Goal: Obtain resource: Download file/media

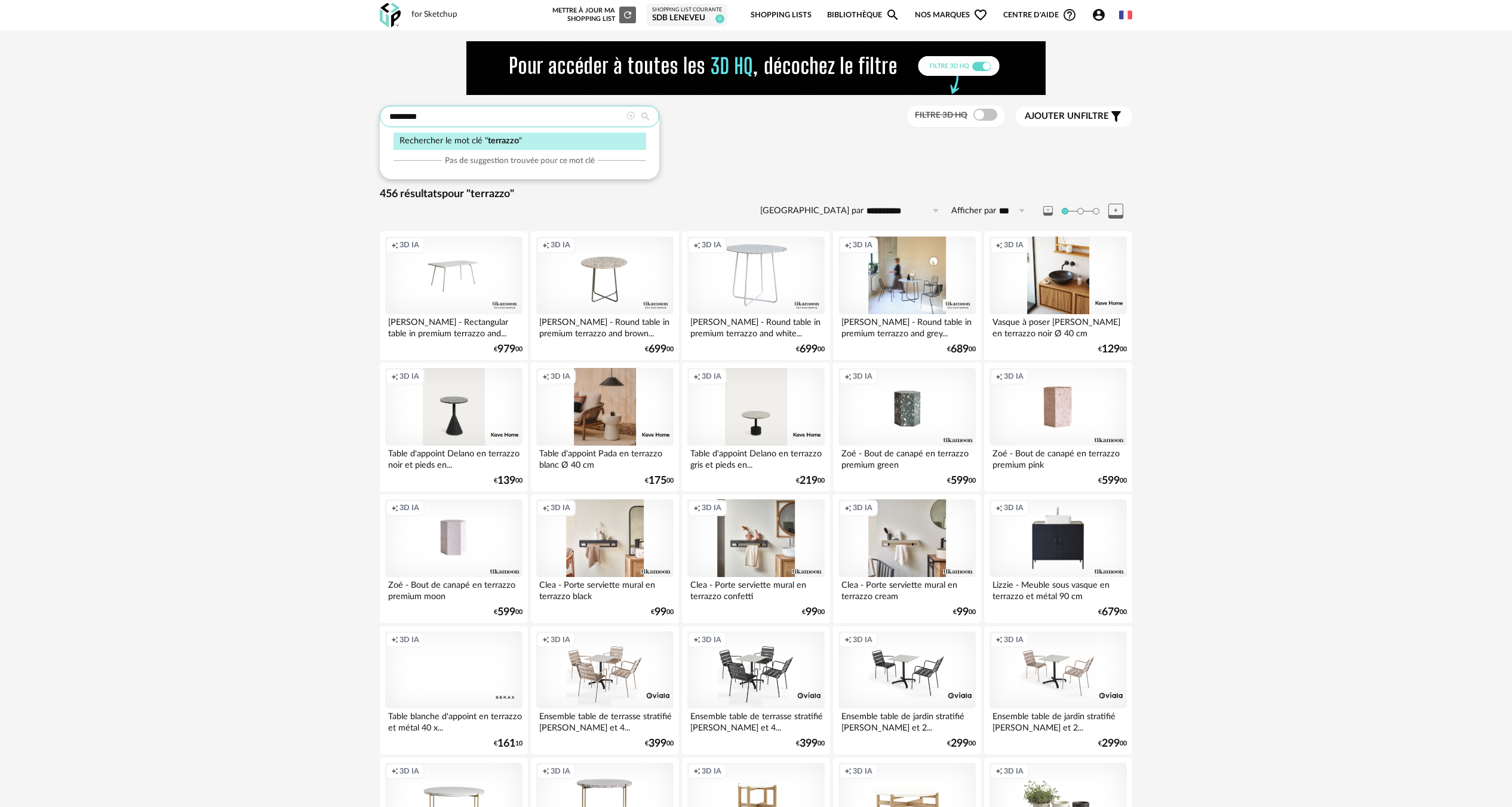
drag, startPoint x: 449, startPoint y: 116, endPoint x: 82, endPoint y: 112, distance: 367.0
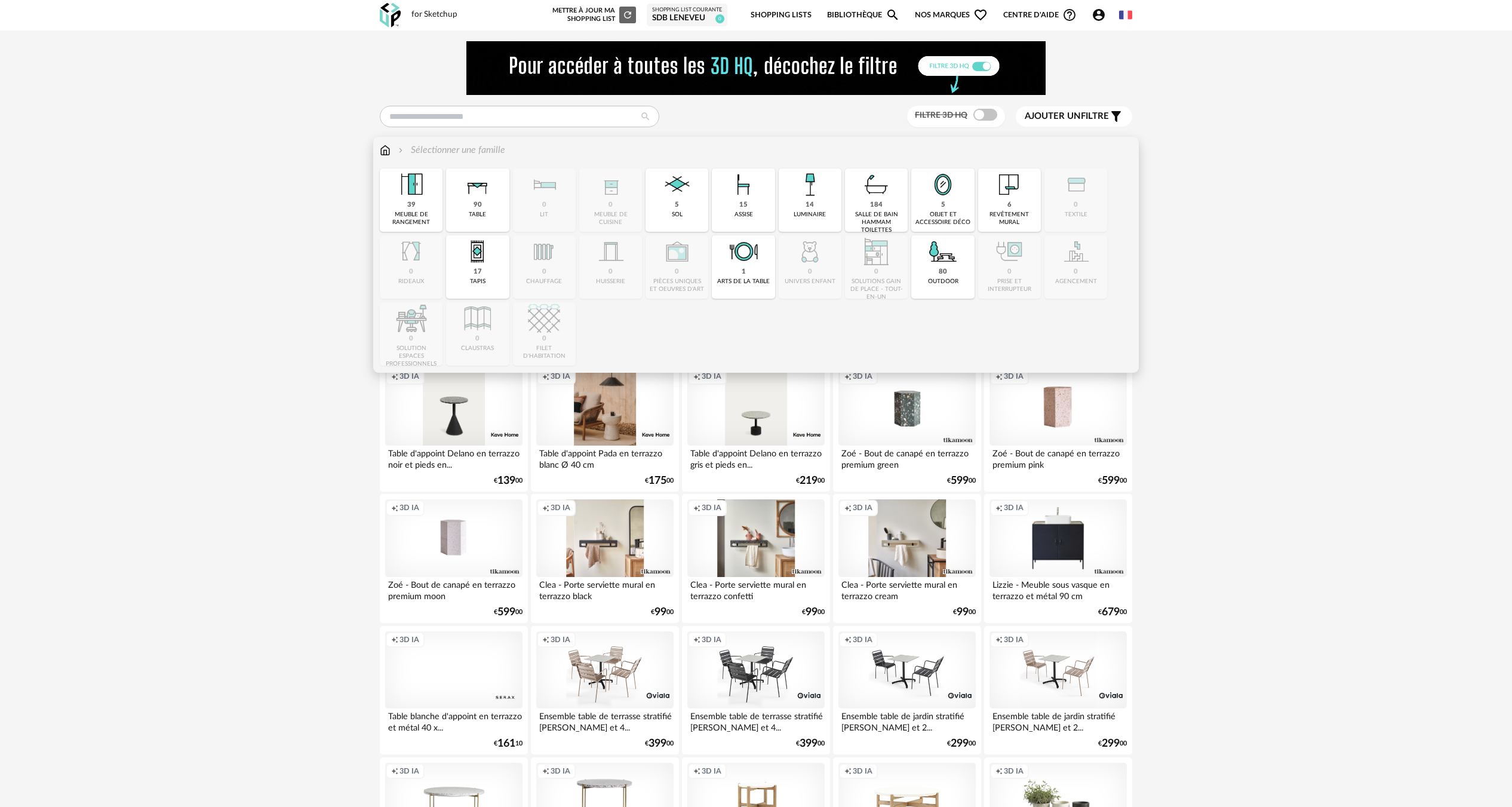
click at [384, 155] on img at bounding box center [385, 150] width 11 height 14
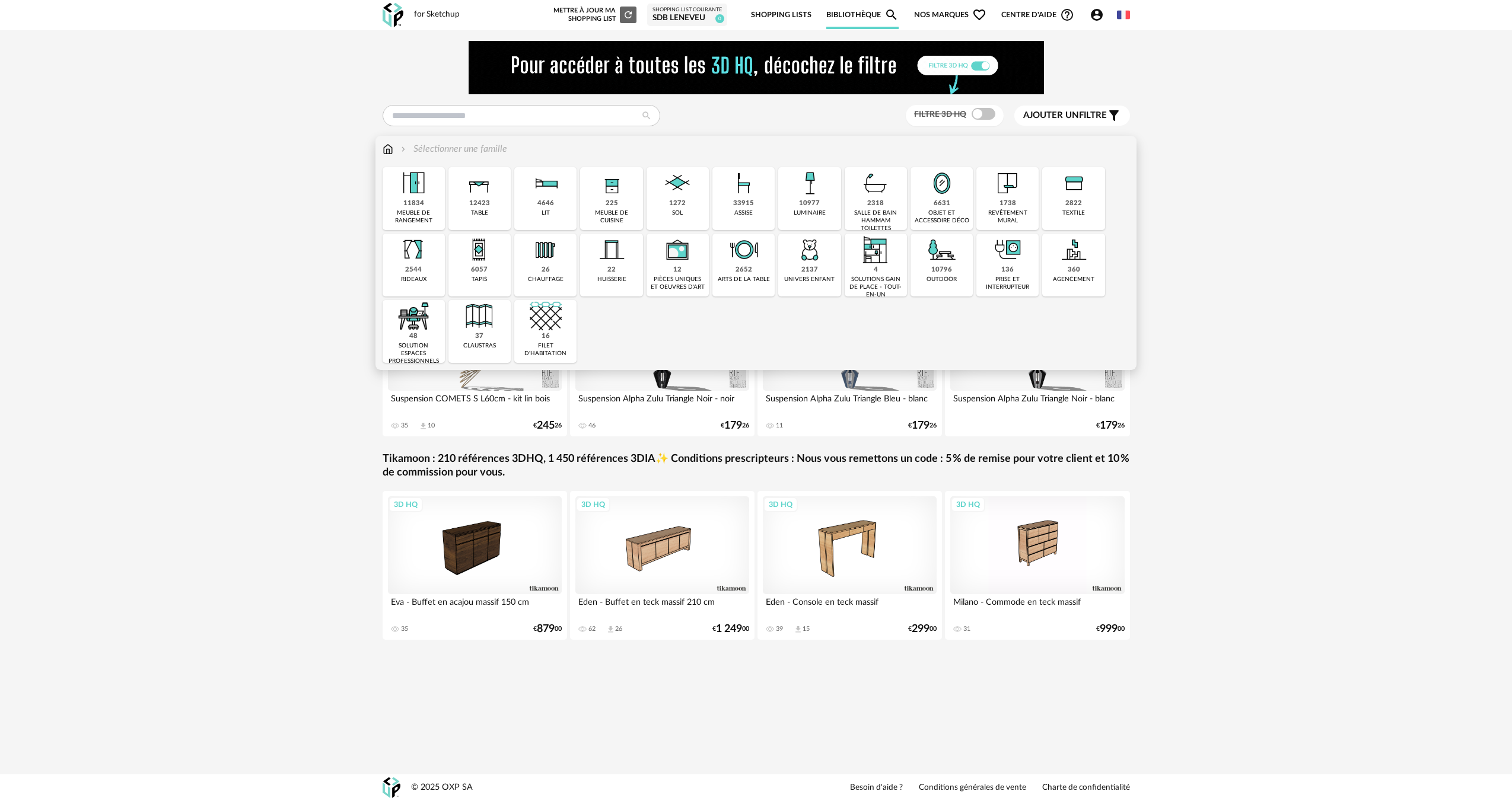
click at [685, 196] on img at bounding box center [677, 183] width 32 height 32
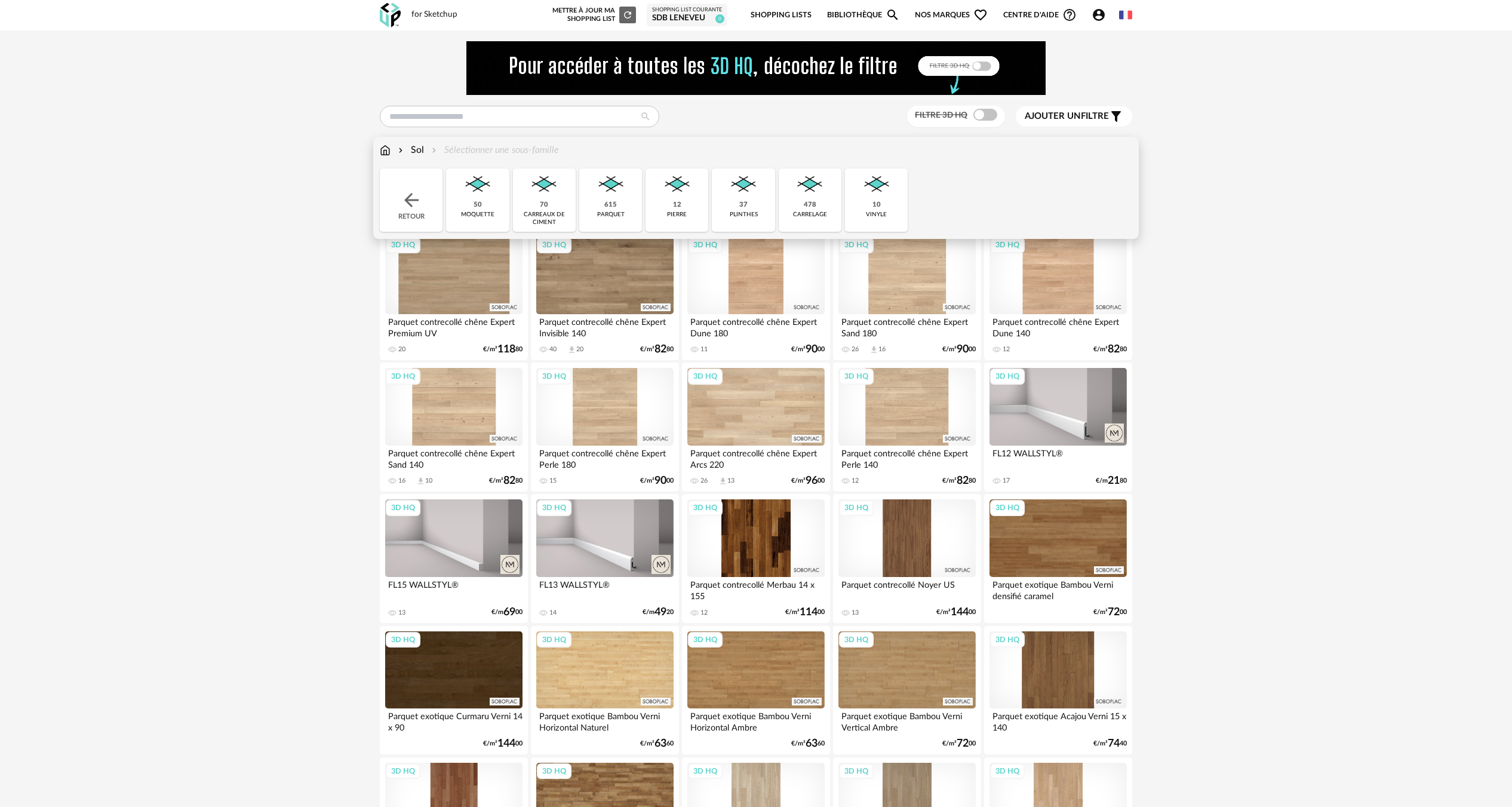
click at [824, 213] on div "carrelage" at bounding box center [810, 215] width 34 height 7
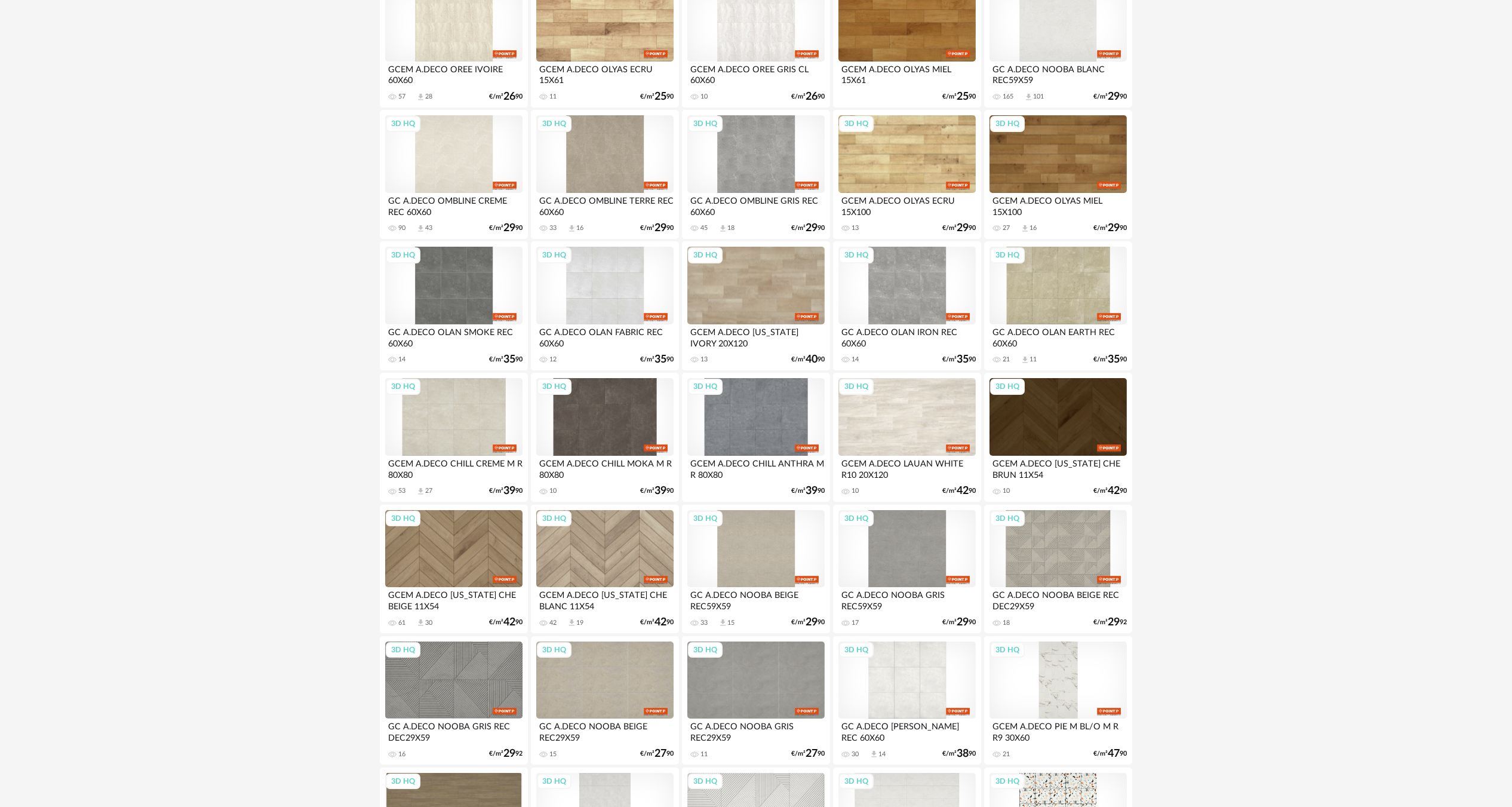
scroll to position [1494, 0]
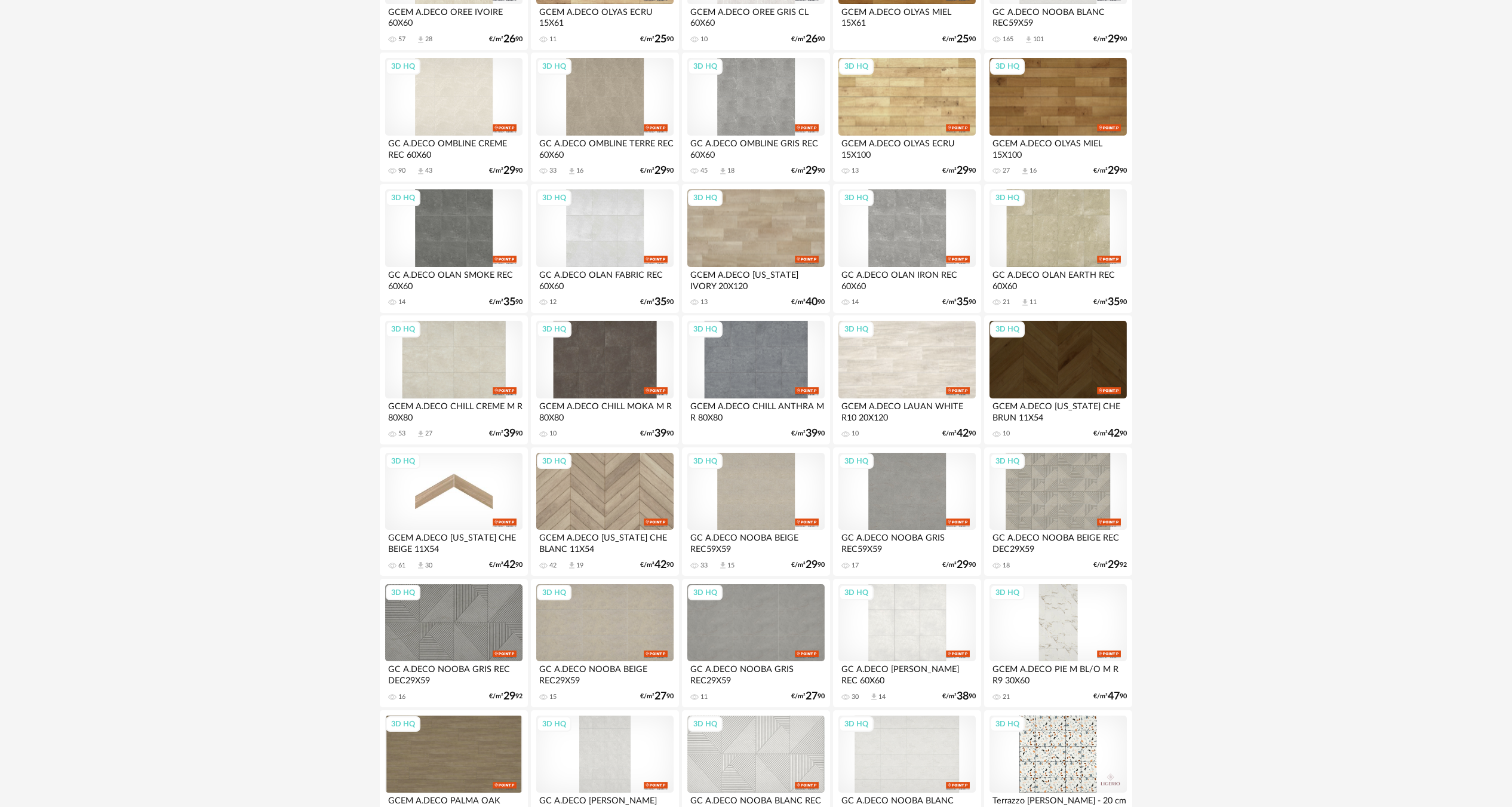
click at [483, 512] on div "3D HQ" at bounding box center [454, 492] width 138 height 78
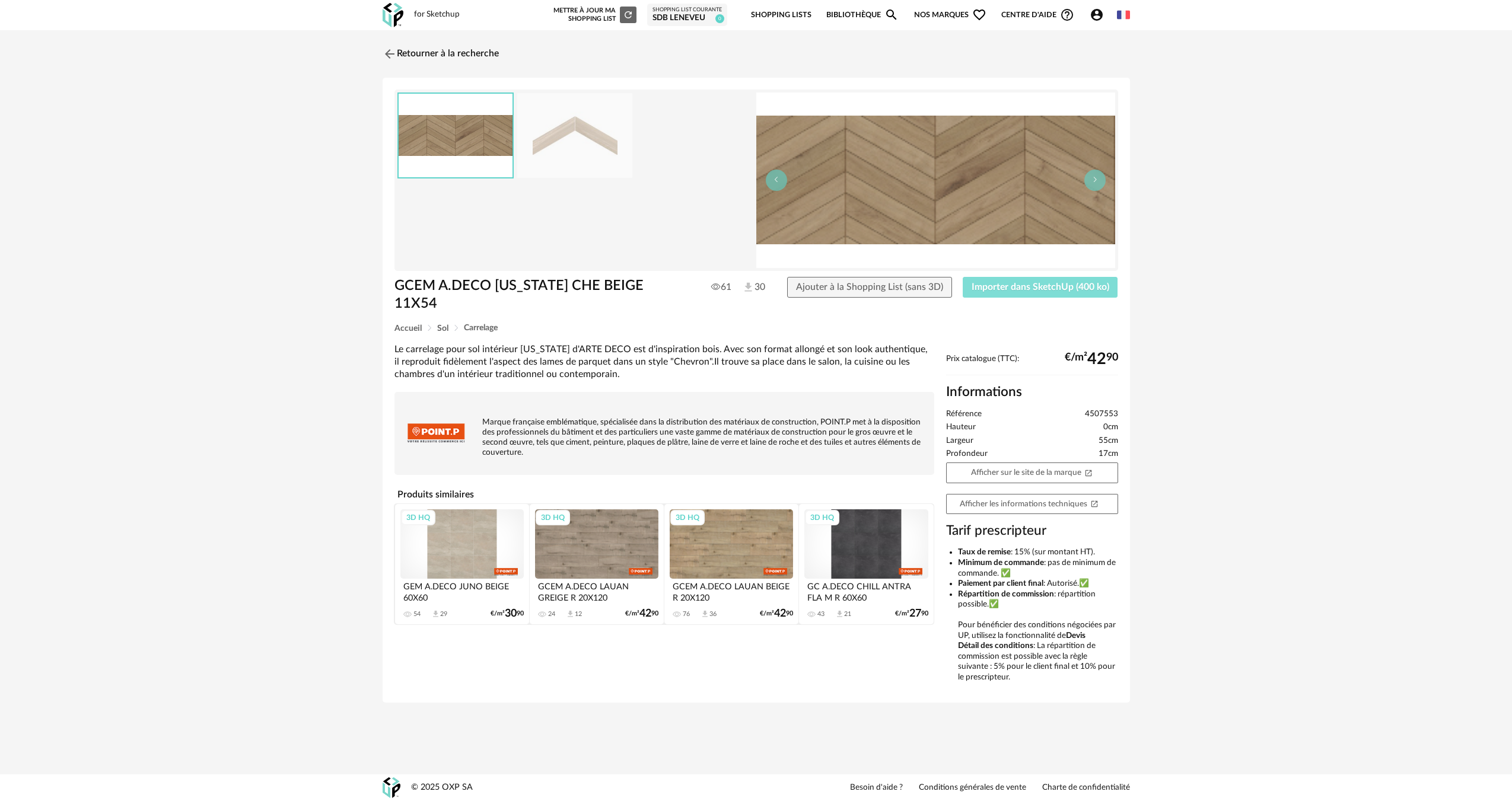
click at [1021, 278] on button "Importer dans SketchUp (400 ko)" at bounding box center [1040, 287] width 156 height 21
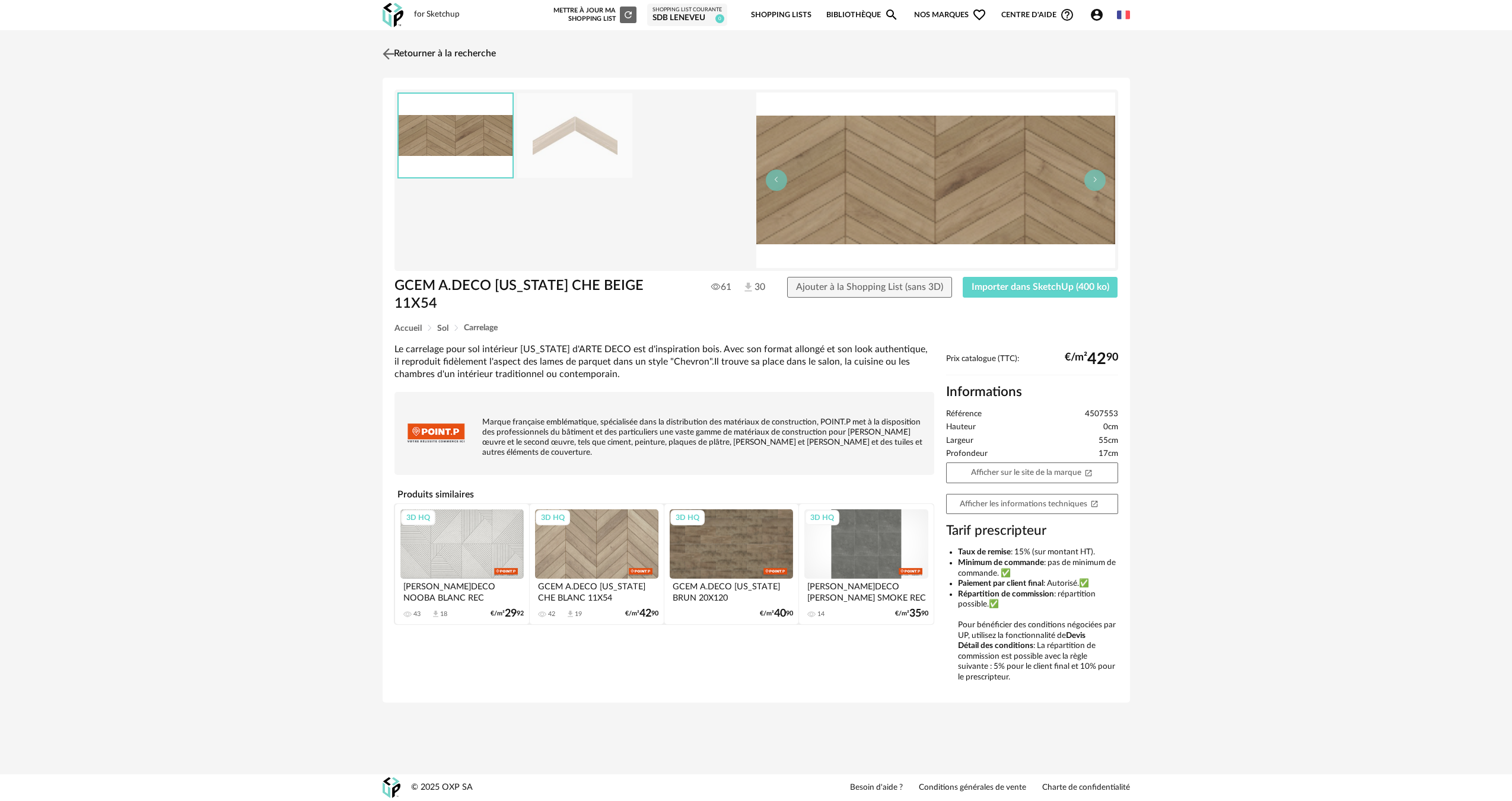
click at [467, 59] on link "Retourner à la recherche" at bounding box center [437, 54] width 116 height 26
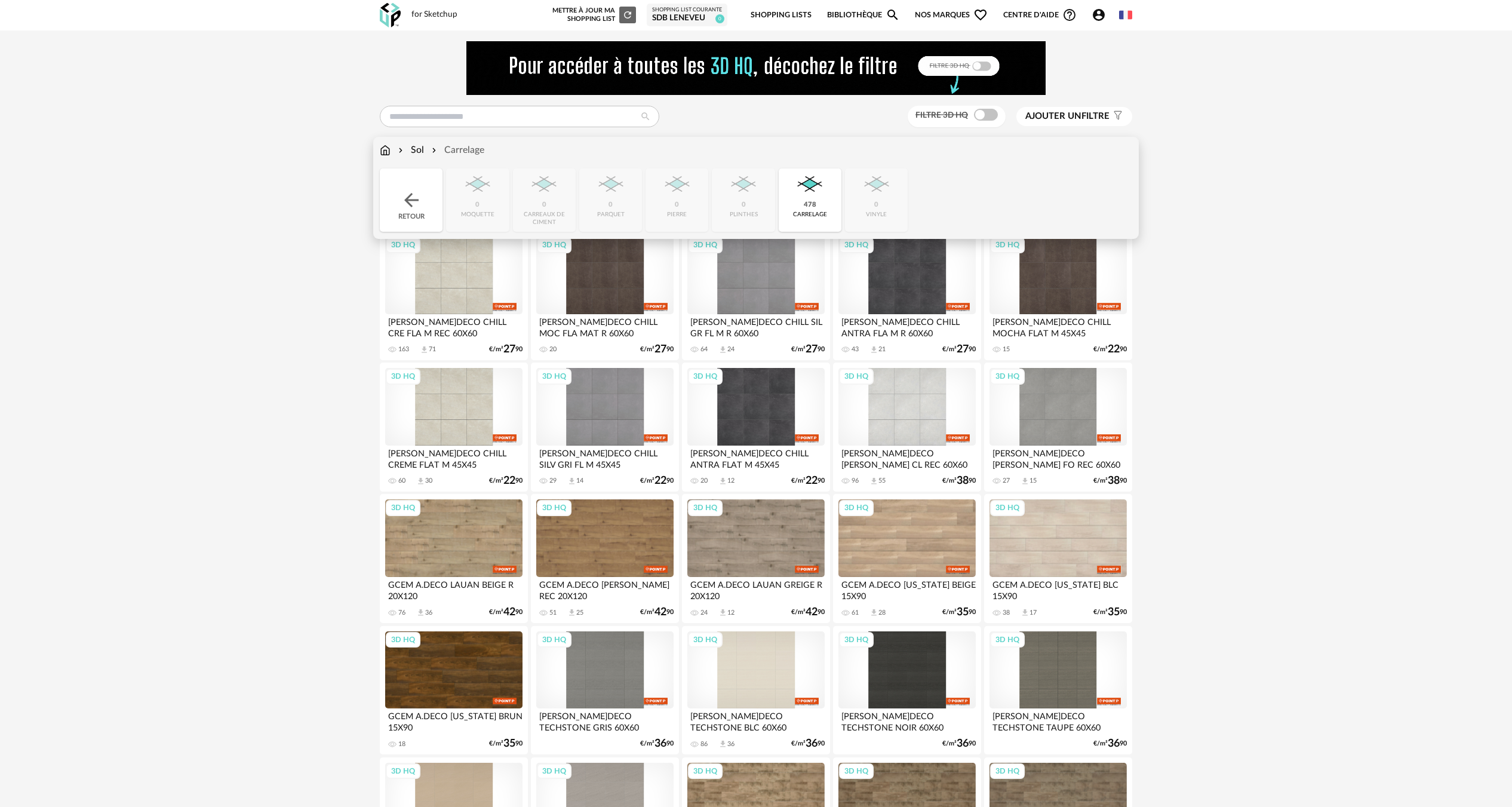
click at [378, 157] on div "Sol Carrelage Close icon Retour 0 moquette 0 carreaux de ciment 0 parquet 0 pie…" at bounding box center [756, 188] width 766 height 102
click at [396, 153] on img at bounding box center [401, 150] width 10 height 14
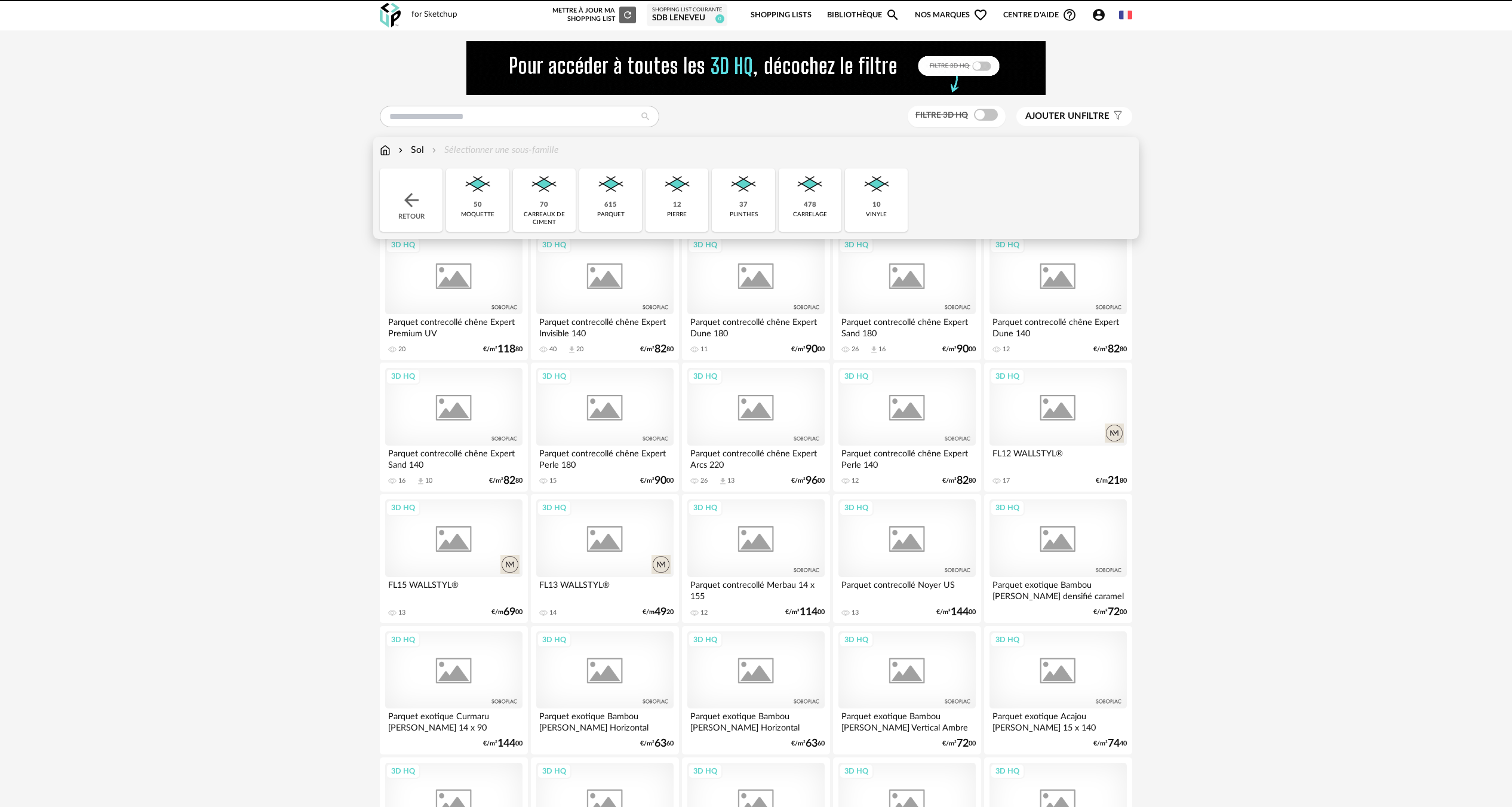
click at [374, 155] on div "Sol Sélectionner une sous-famille Close icon Retour 50 moquette 70 carreaux de …" at bounding box center [756, 188] width 766 height 102
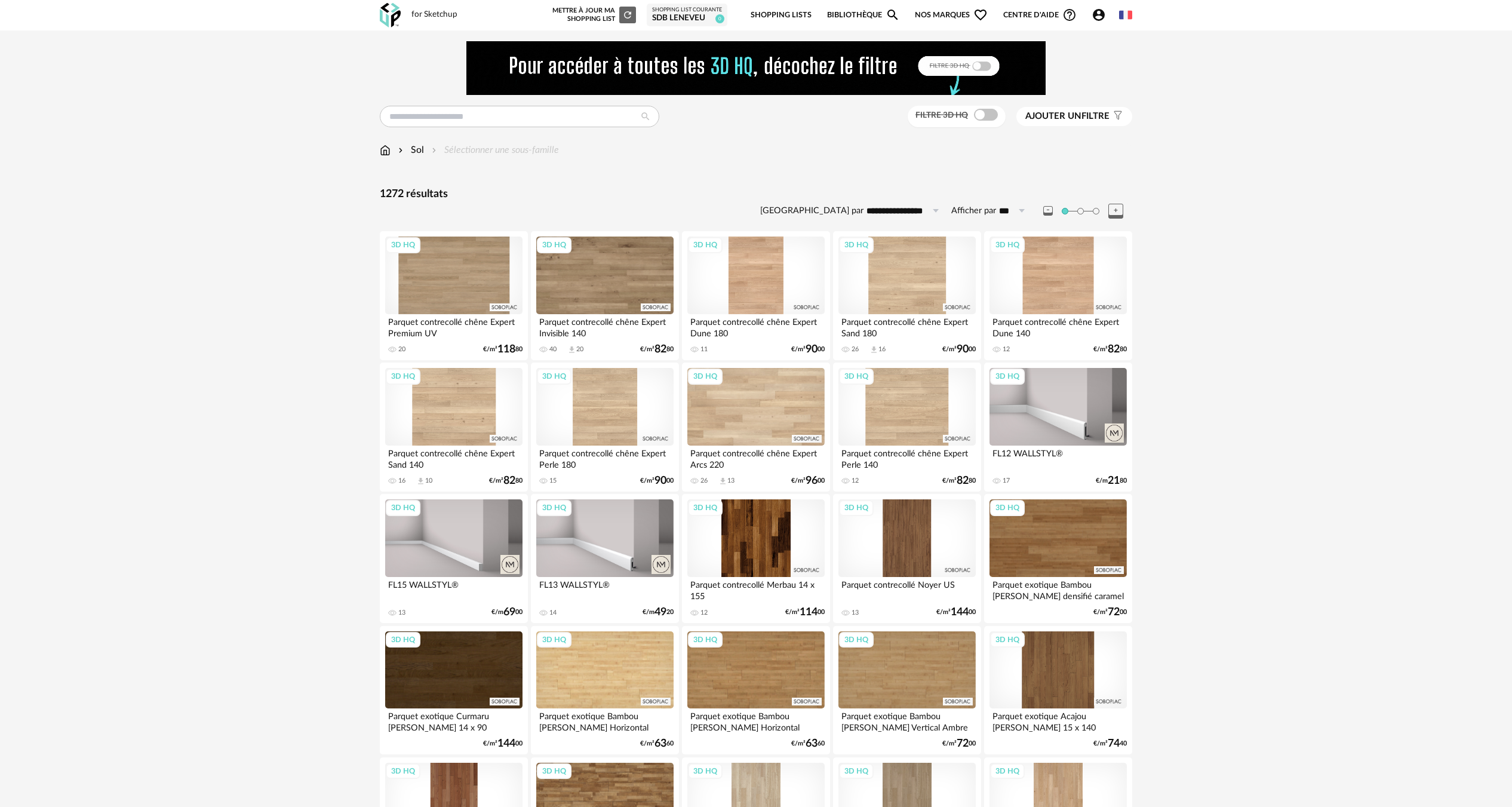
click at [389, 145] on img at bounding box center [385, 150] width 11 height 14
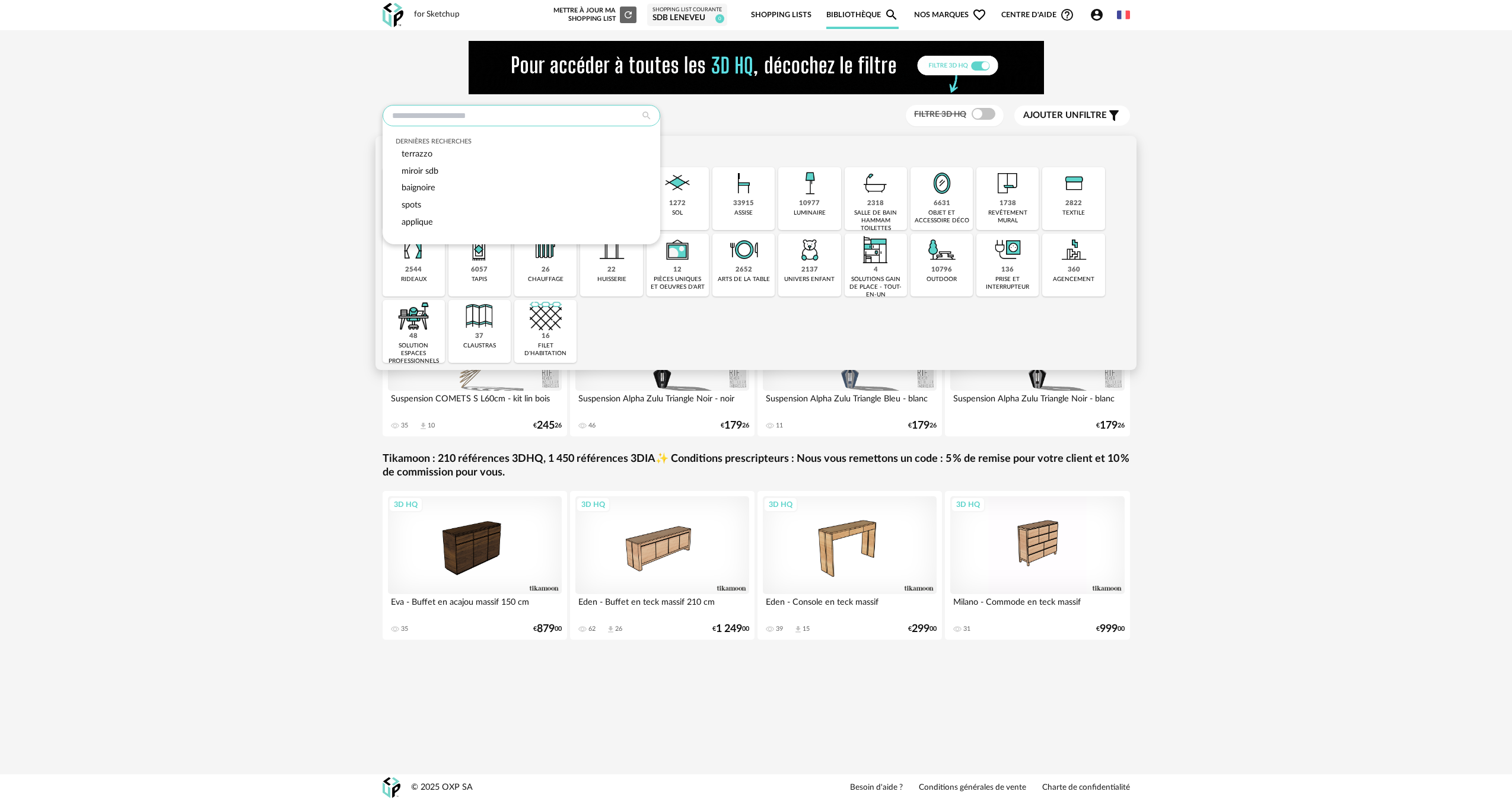
click at [405, 107] on input "text" at bounding box center [521, 115] width 278 height 21
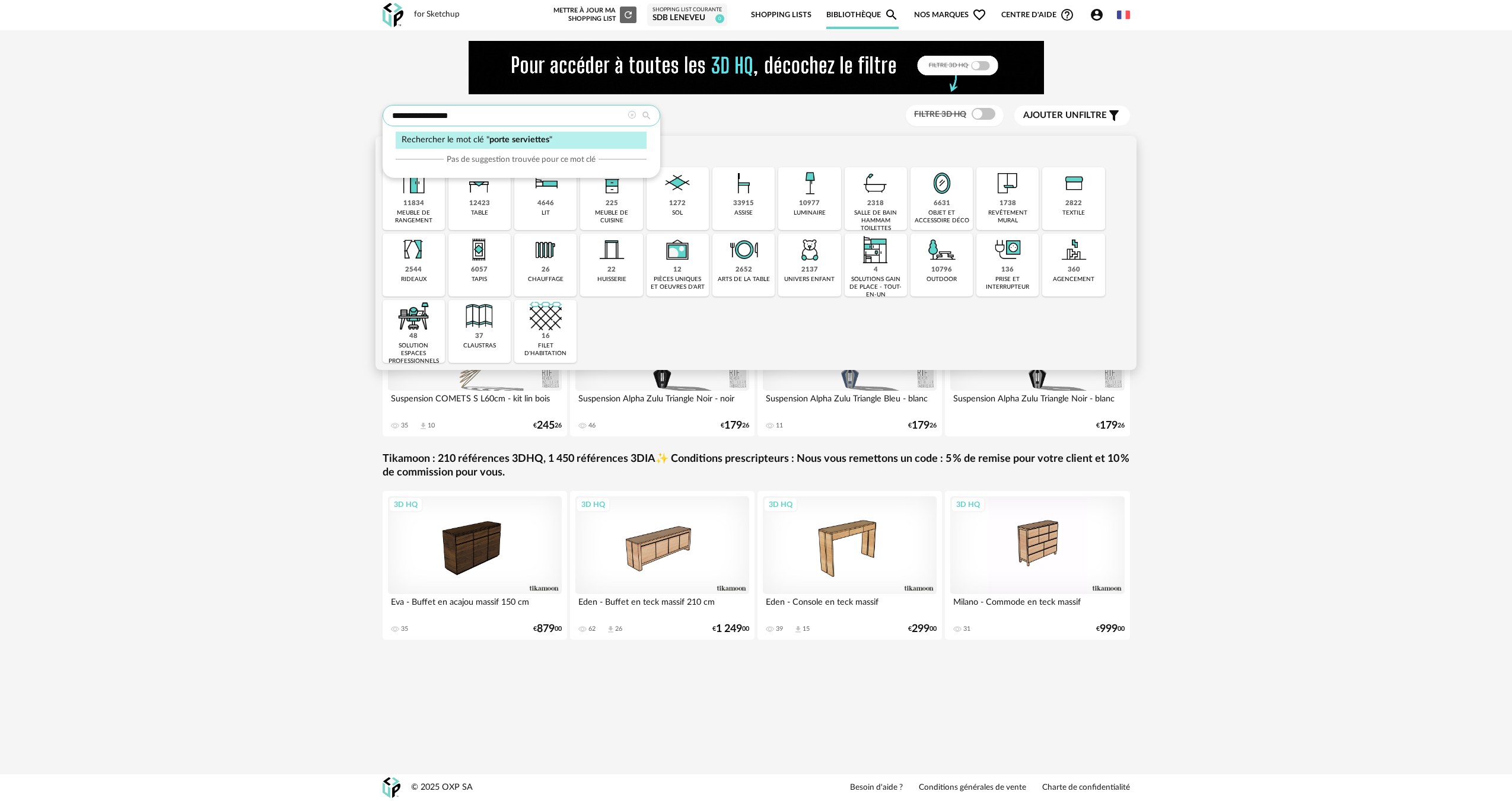
type input "**********"
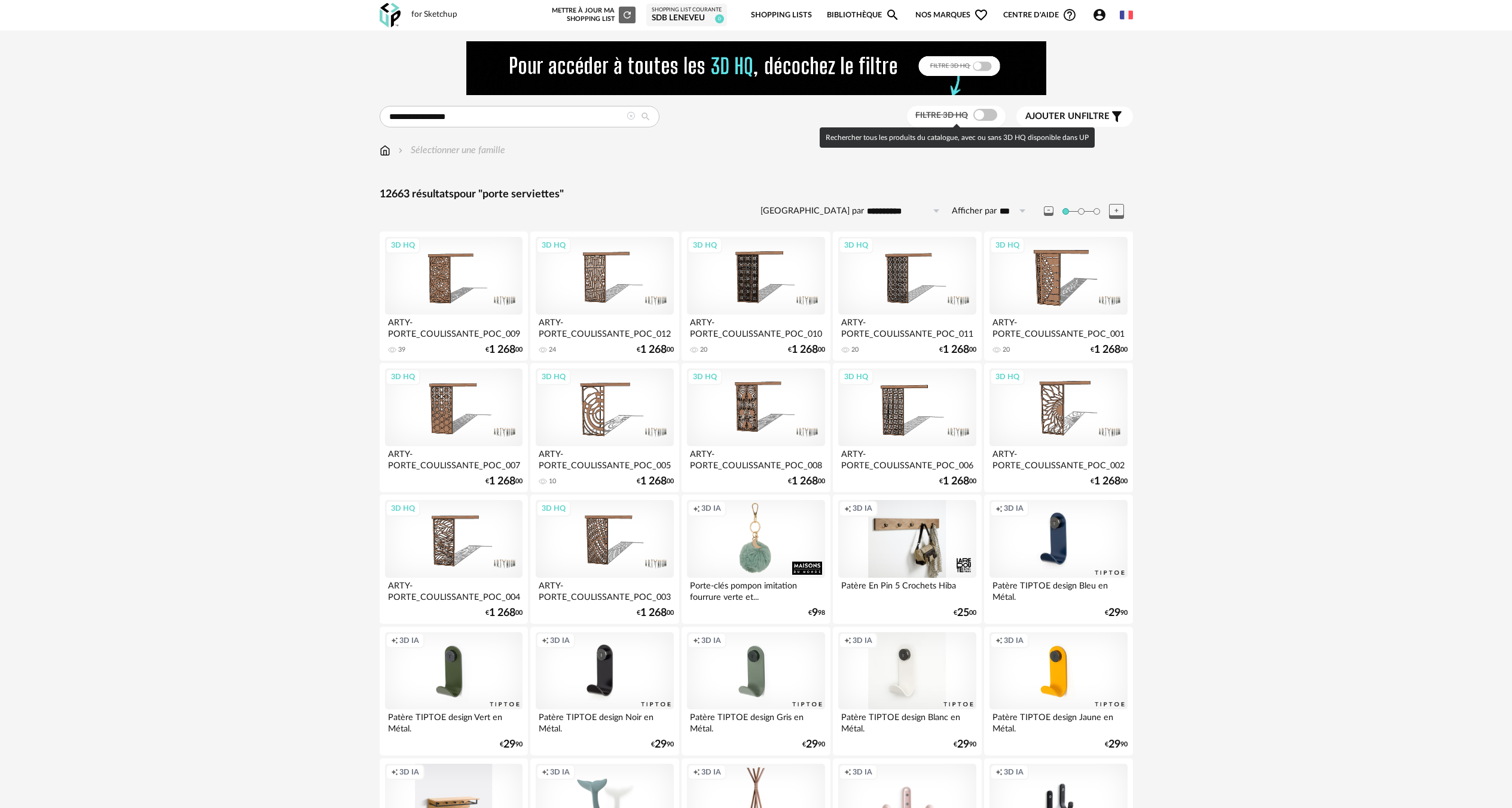
click at [996, 118] on label "Filtre 3D HQ" at bounding box center [958, 115] width 85 height 11
click at [990, 118] on span at bounding box center [985, 115] width 24 height 12
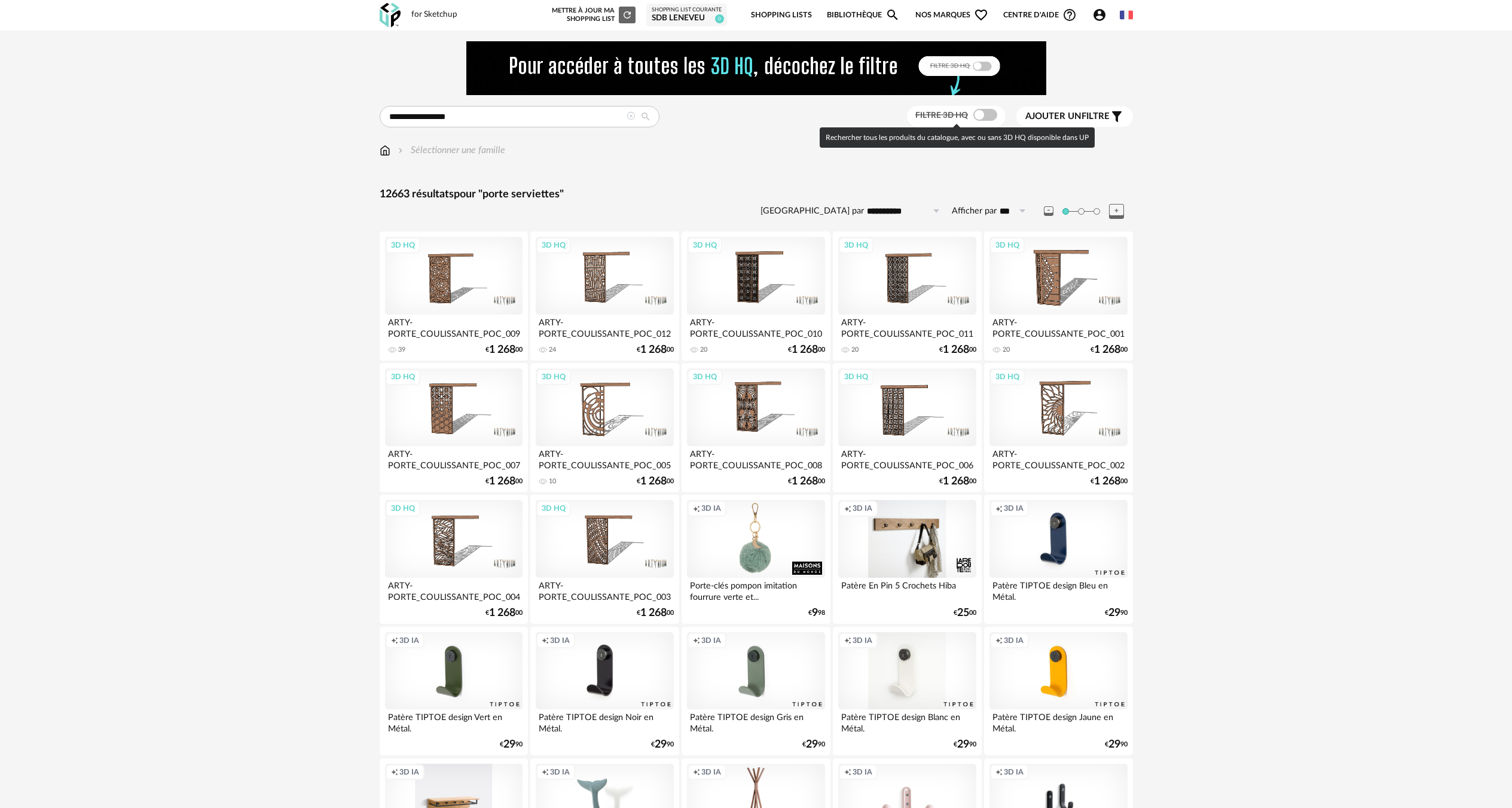
click at [990, 118] on span at bounding box center [985, 115] width 24 height 12
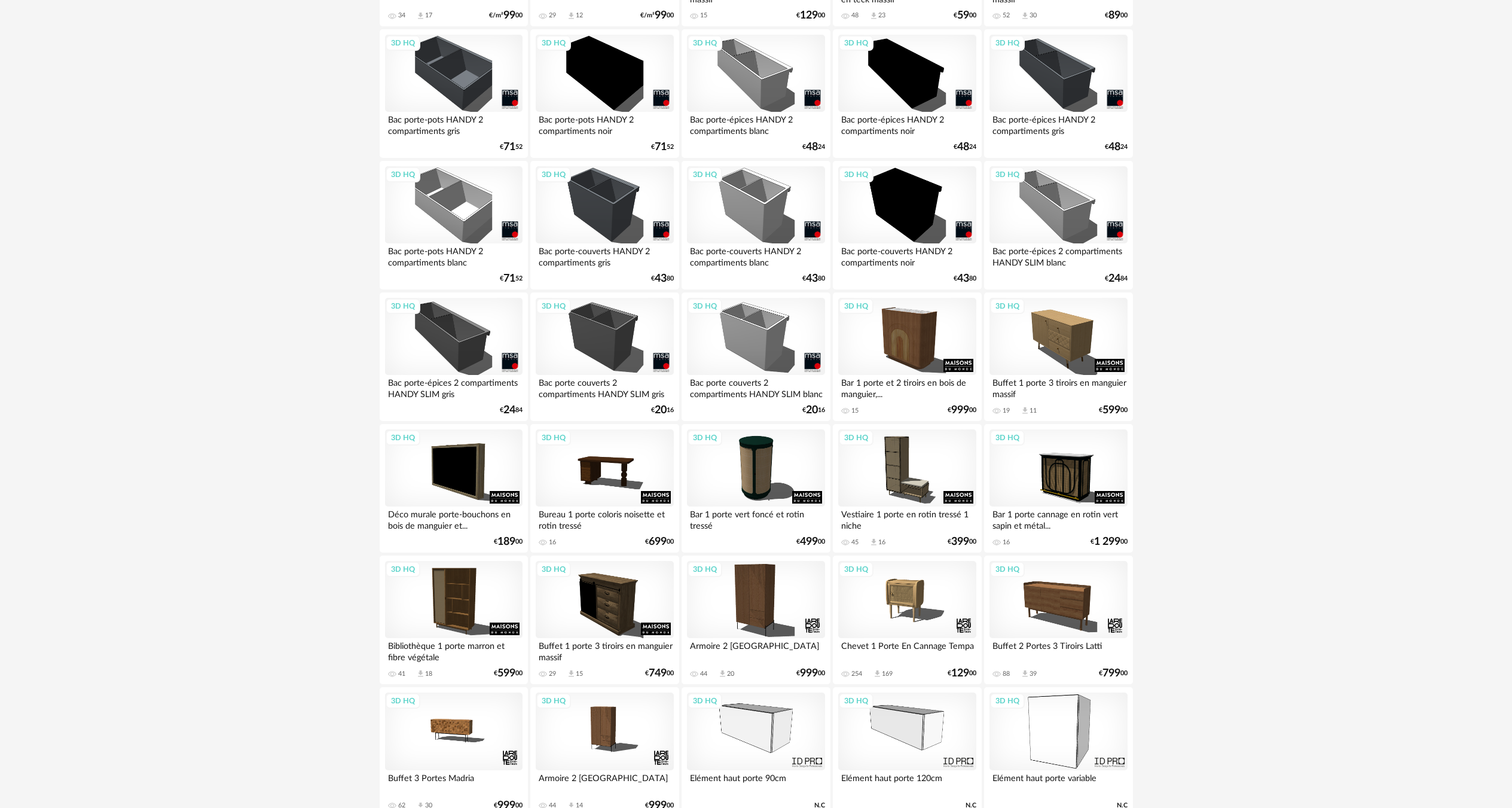
scroll to position [2135, 0]
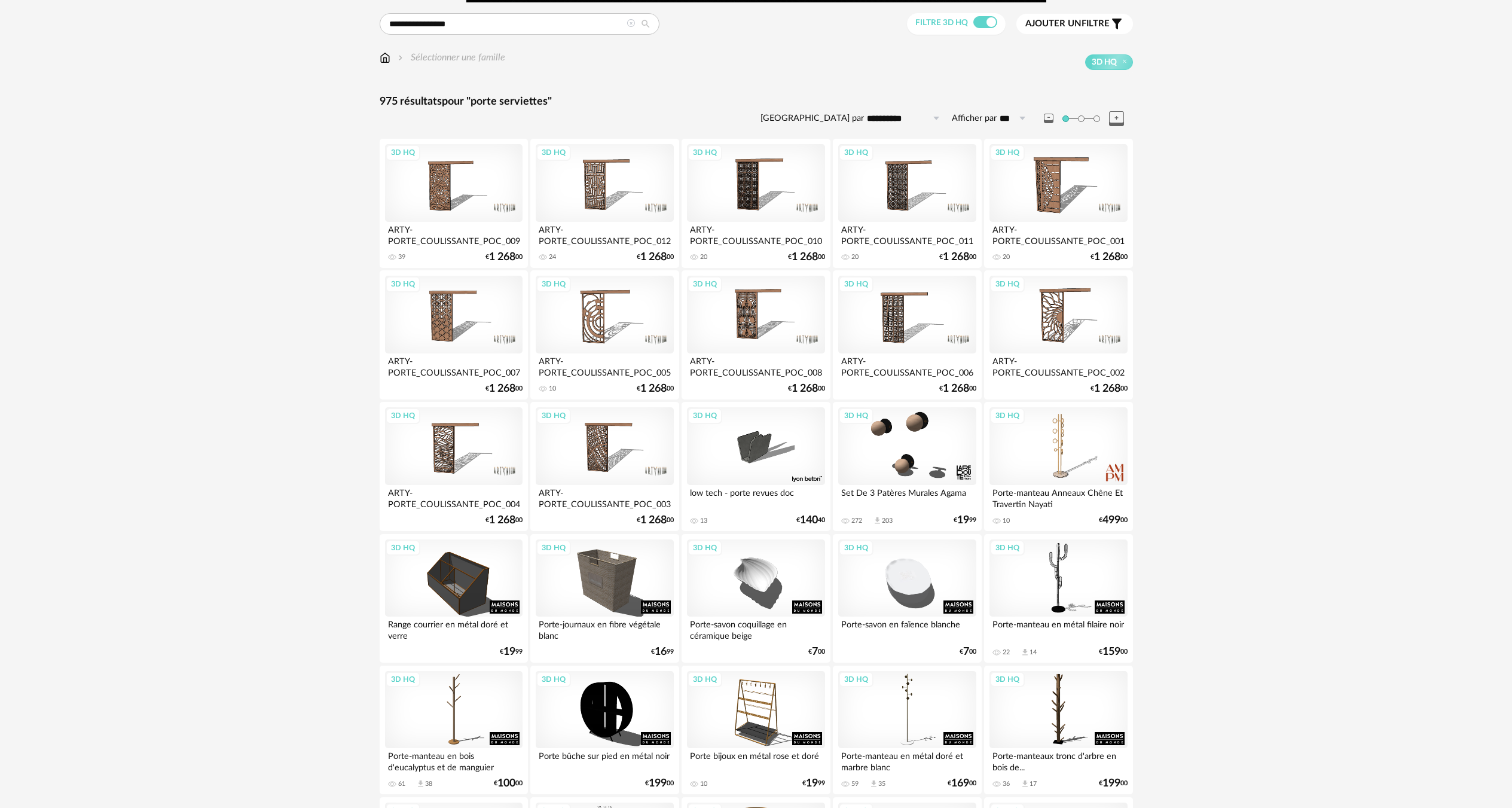
scroll to position [0, 0]
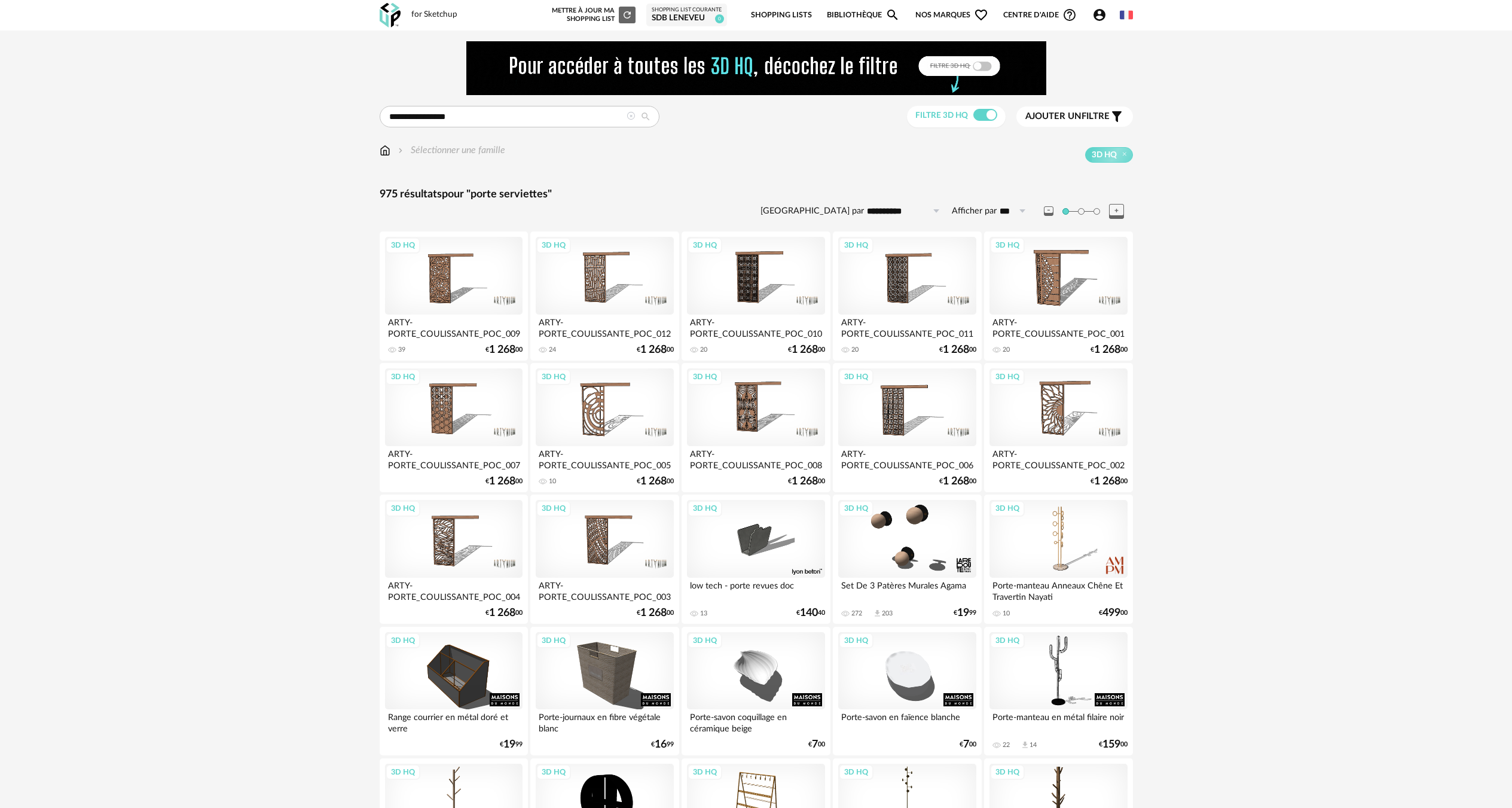
click at [630, 117] on icon at bounding box center [631, 116] width 8 height 8
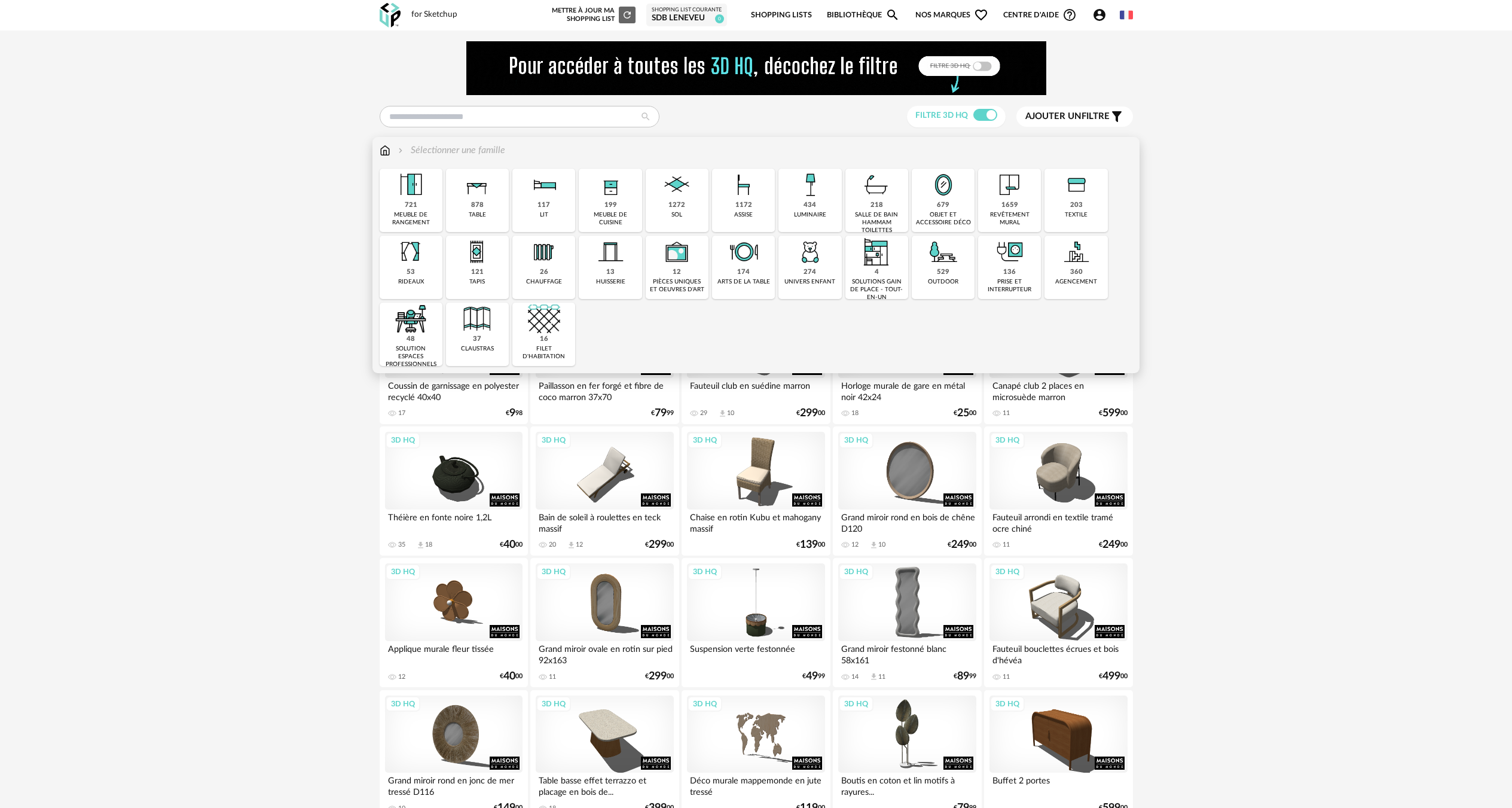
click at [880, 202] on div "218" at bounding box center [876, 205] width 12 height 9
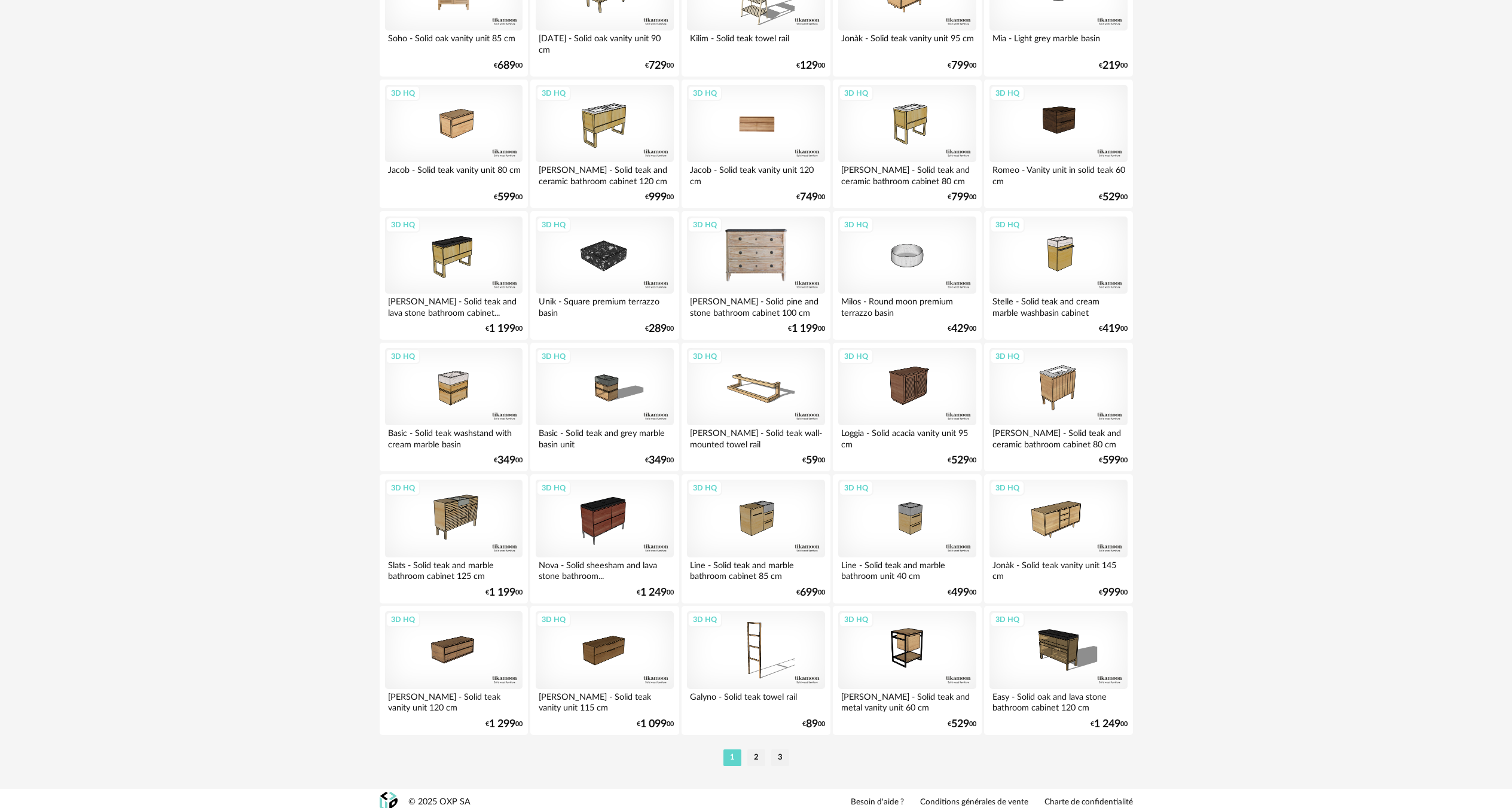
scroll to position [2135, 0]
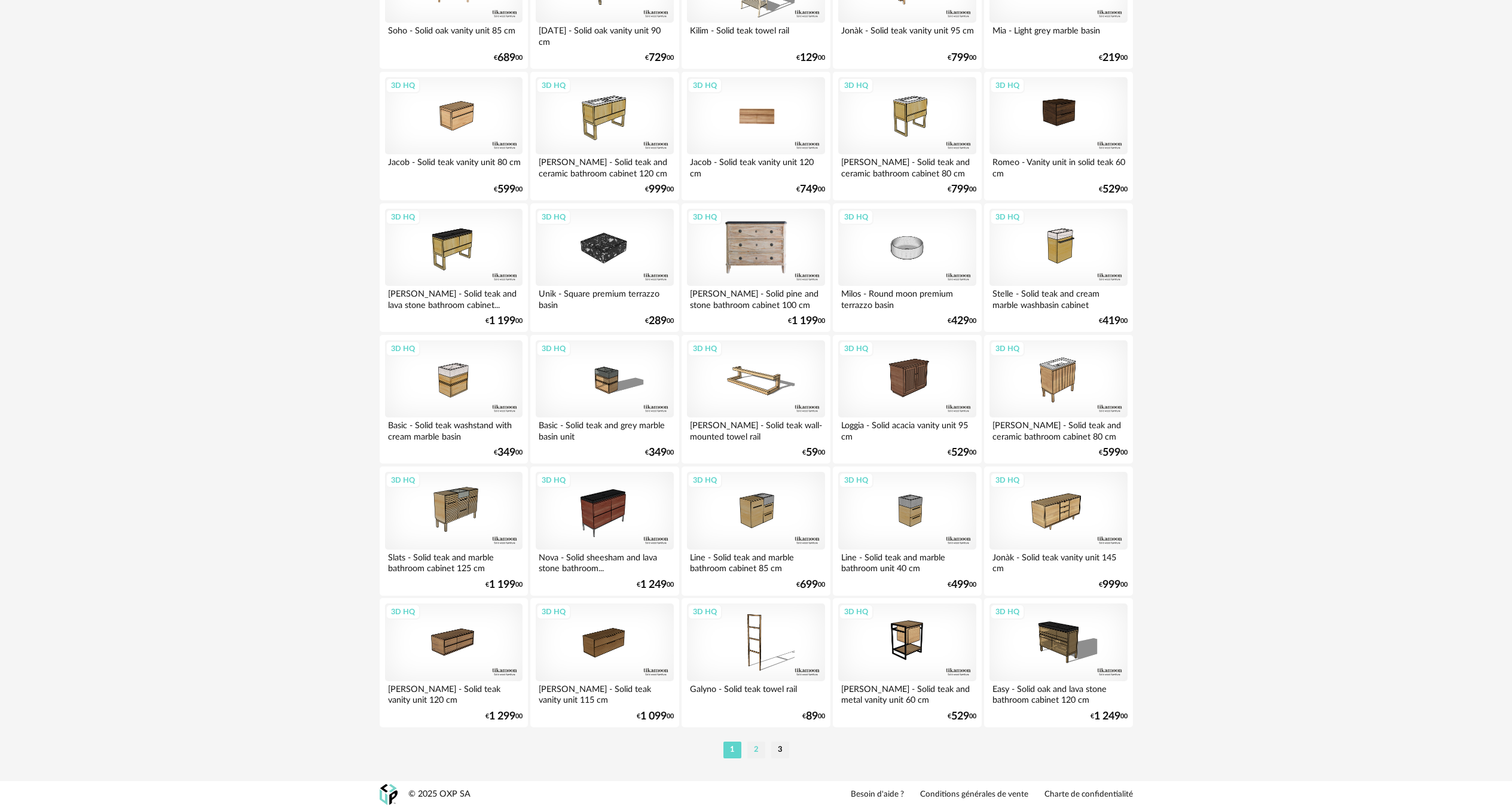
click at [759, 746] on li "2" at bounding box center [756, 750] width 18 height 17
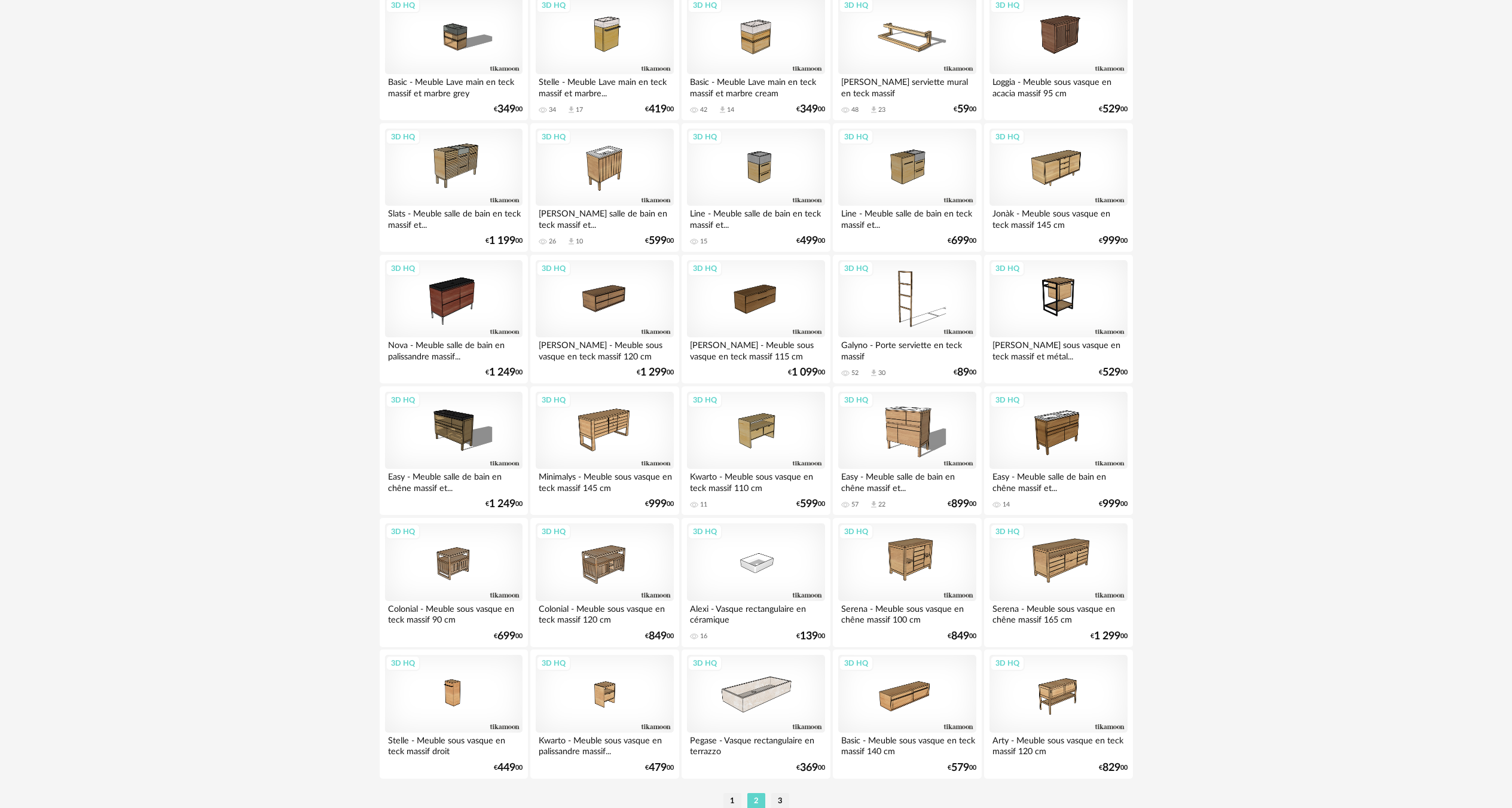
scroll to position [2135, 0]
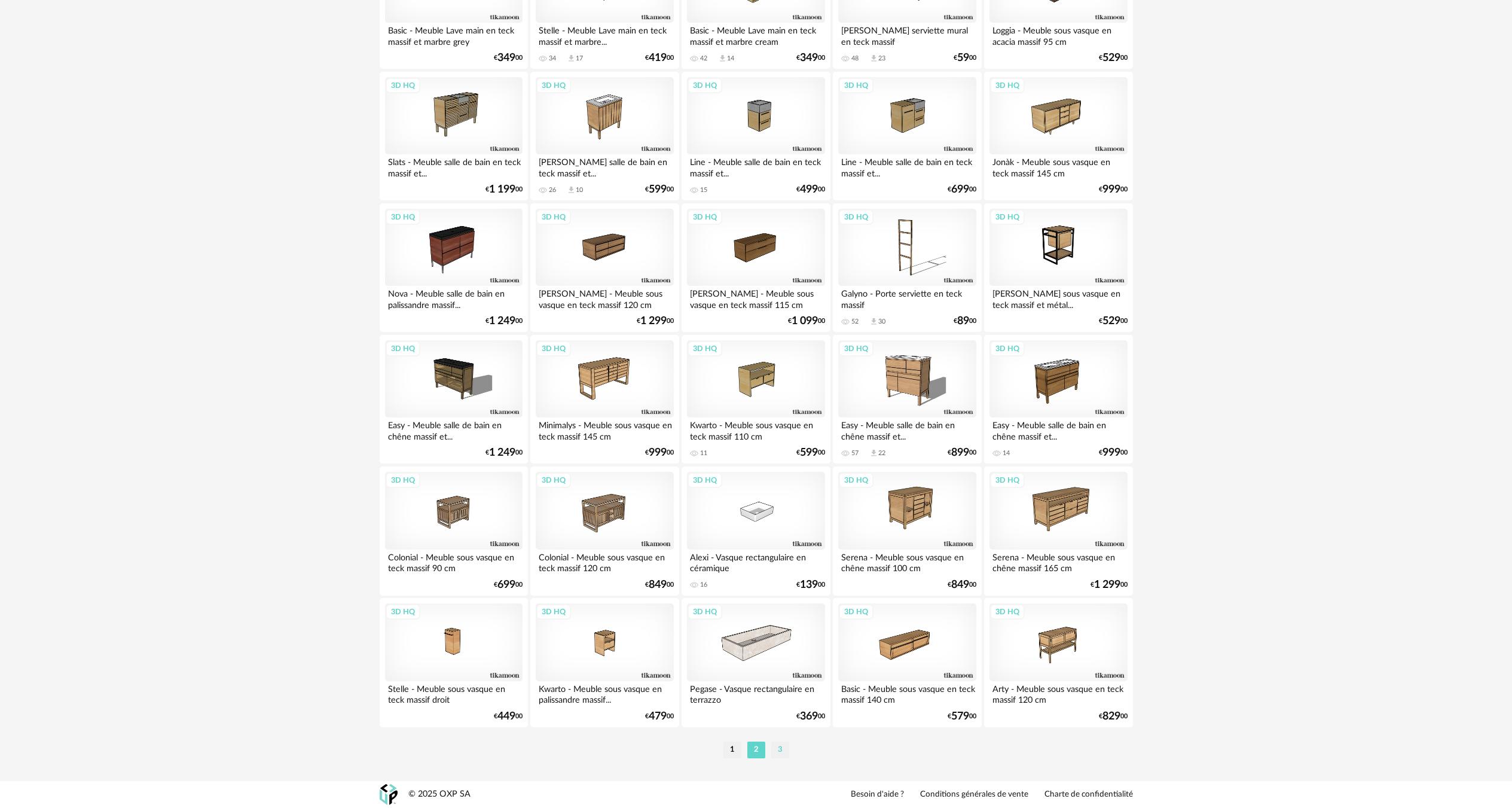
click at [773, 747] on li "3" at bounding box center [780, 750] width 18 height 17
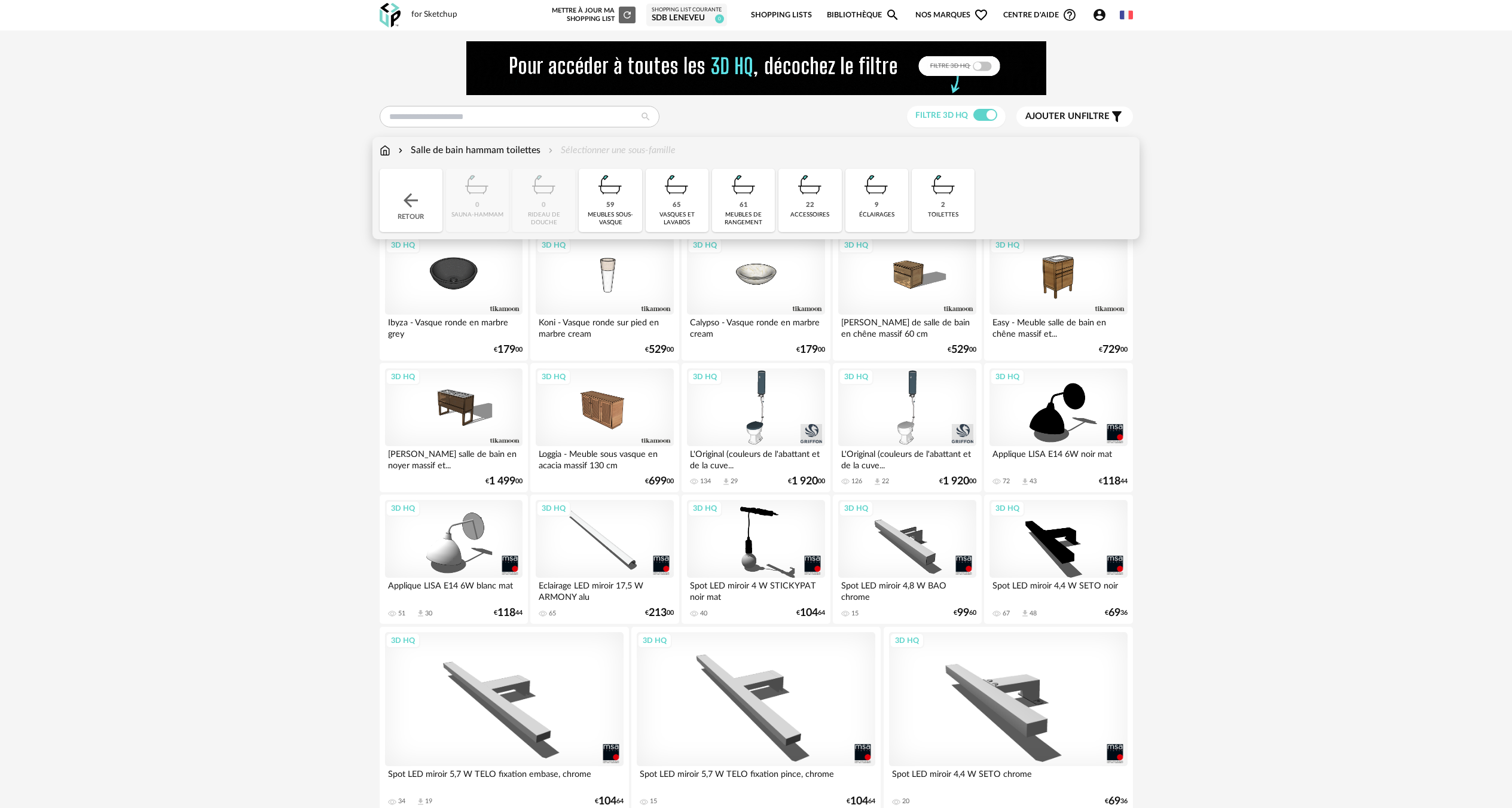
click at [444, 151] on div "Salle de bain hammam toilettes" at bounding box center [467, 150] width 145 height 14
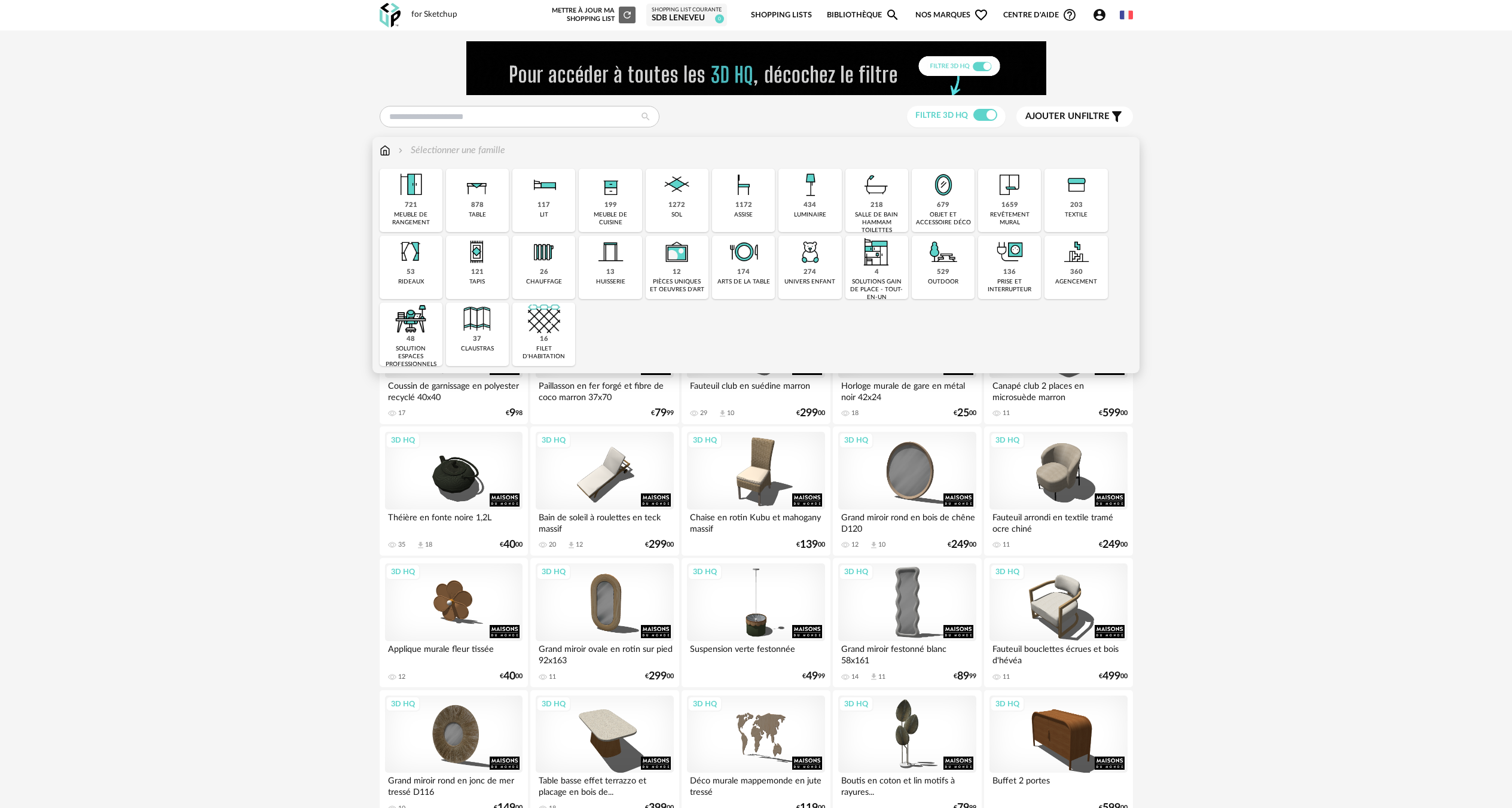
click at [948, 275] on div "529" at bounding box center [943, 272] width 12 height 9
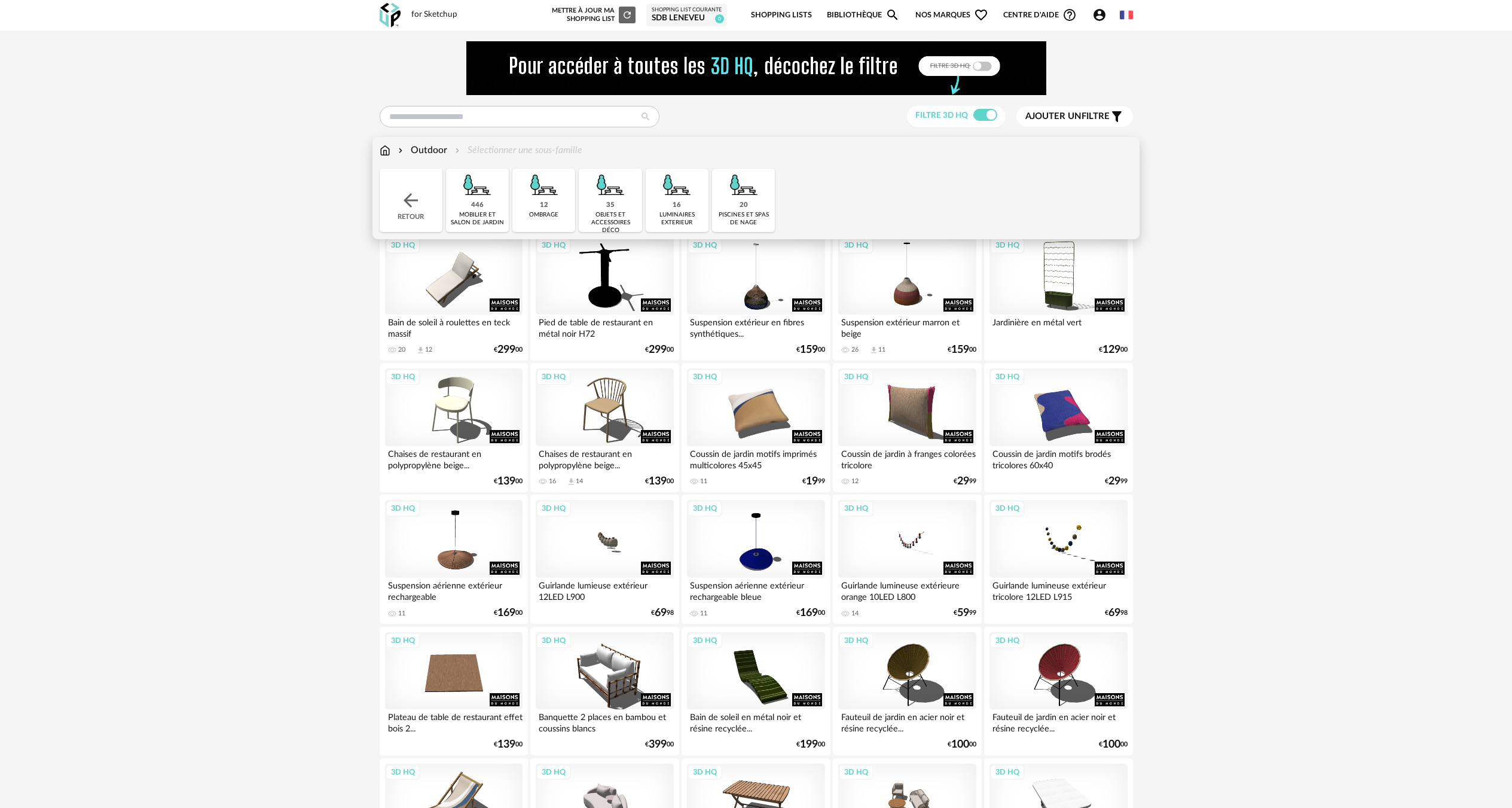
click at [748, 213] on div "piscines et spas de nage" at bounding box center [743, 219] width 55 height 16
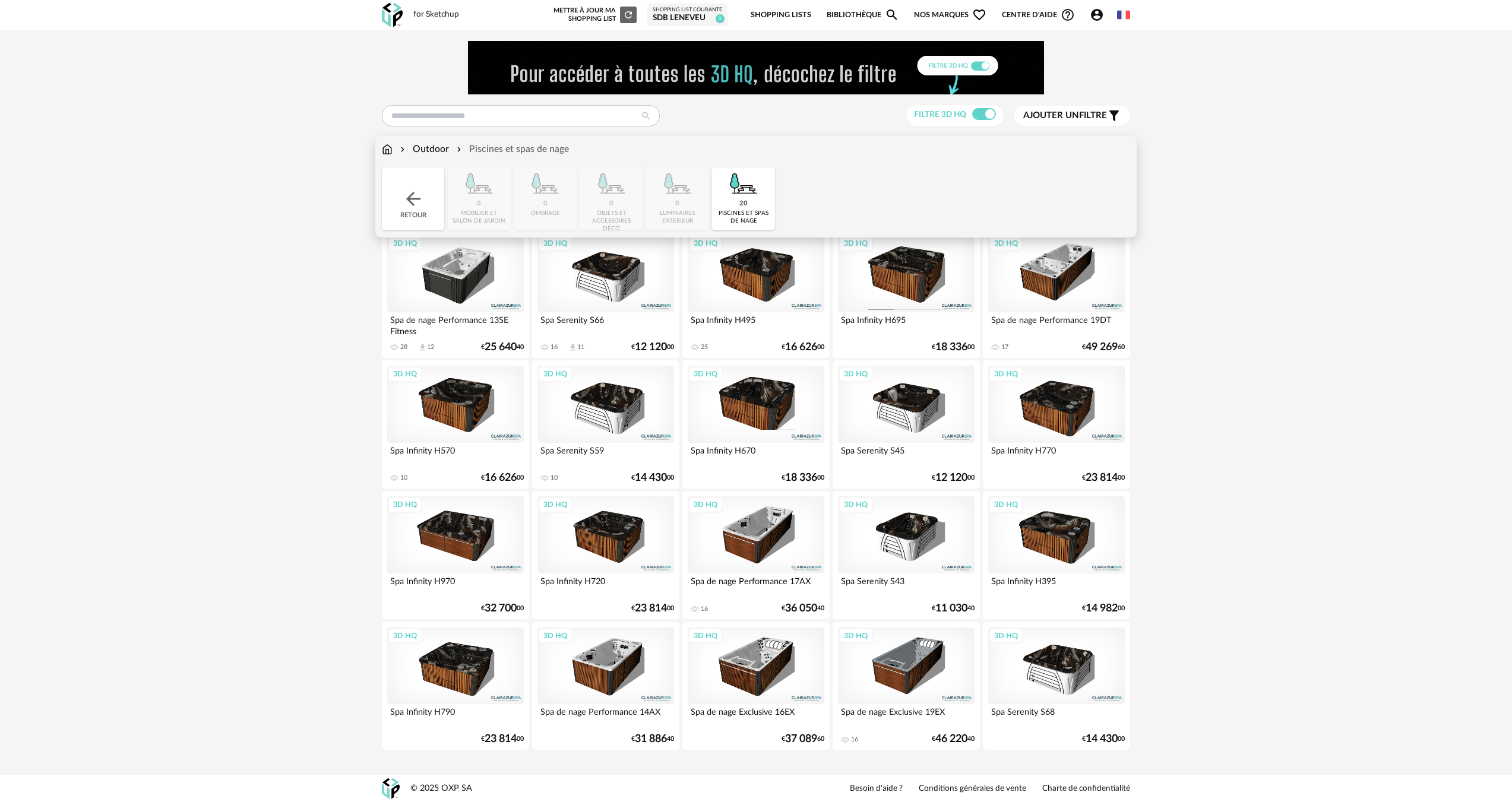
click at [433, 149] on div "Outdoor" at bounding box center [423, 149] width 51 height 14
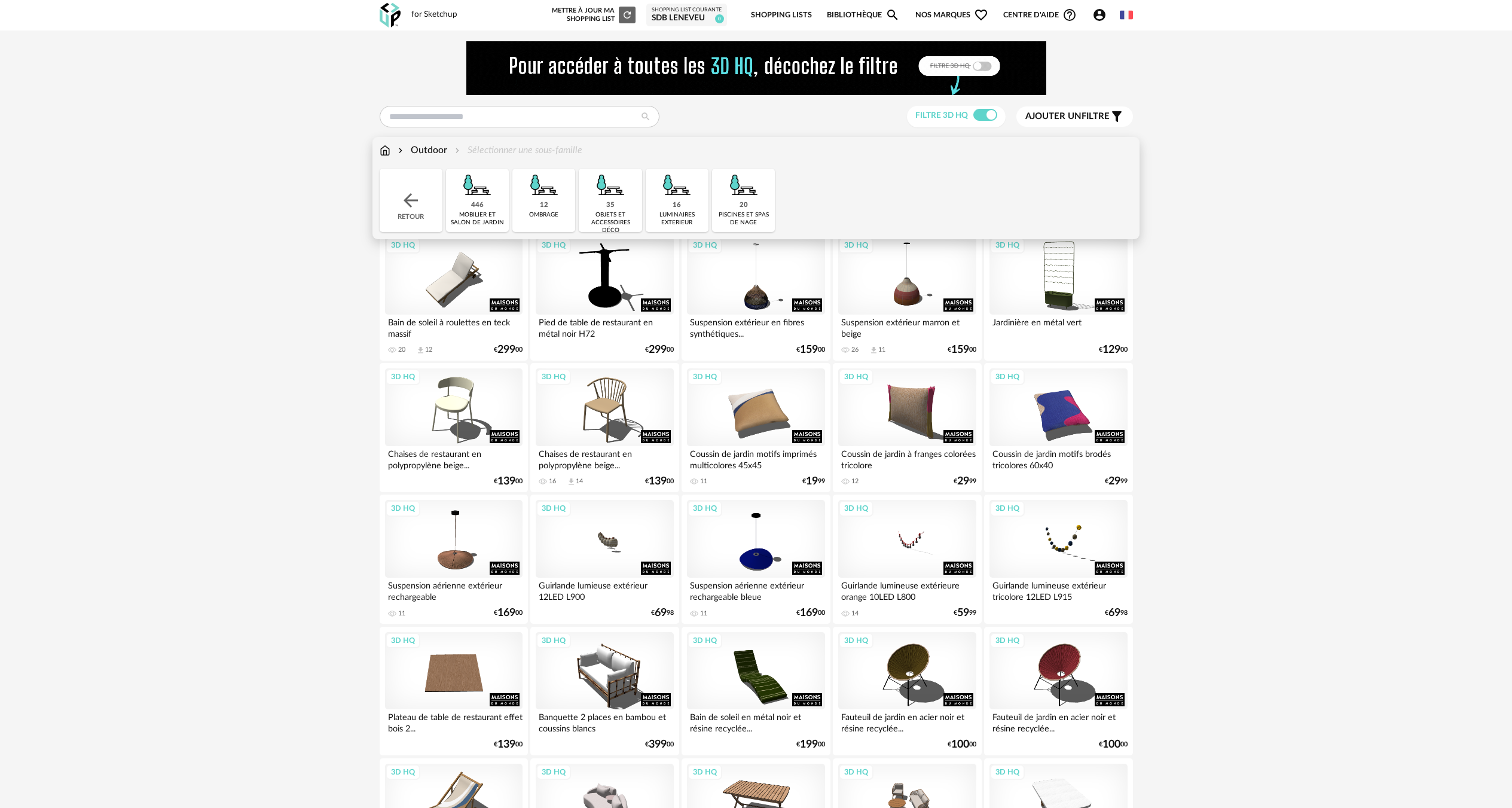
click at [432, 154] on div "Outdoor" at bounding box center [421, 150] width 51 height 14
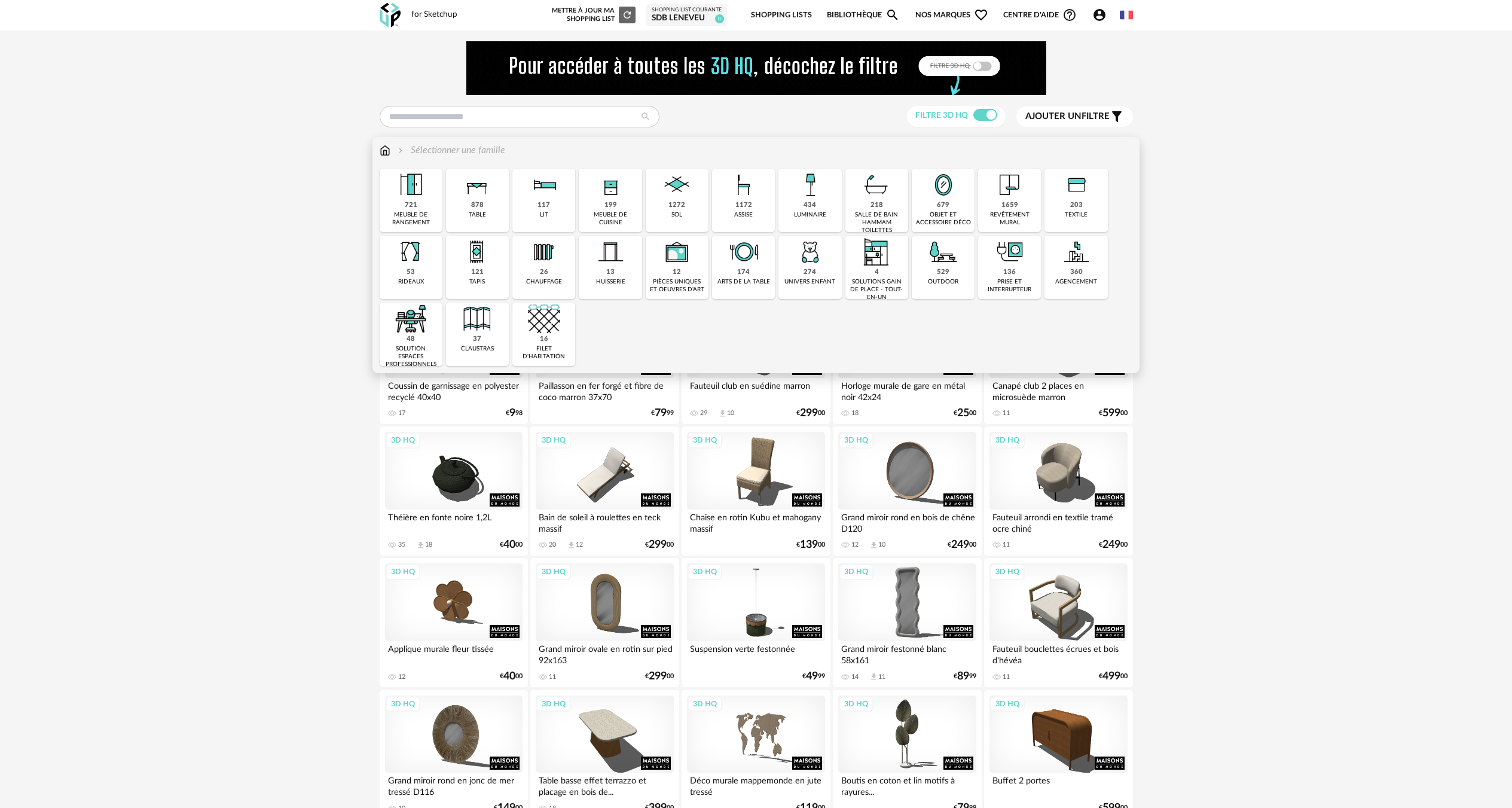
click at [876, 190] on img at bounding box center [876, 184] width 32 height 32
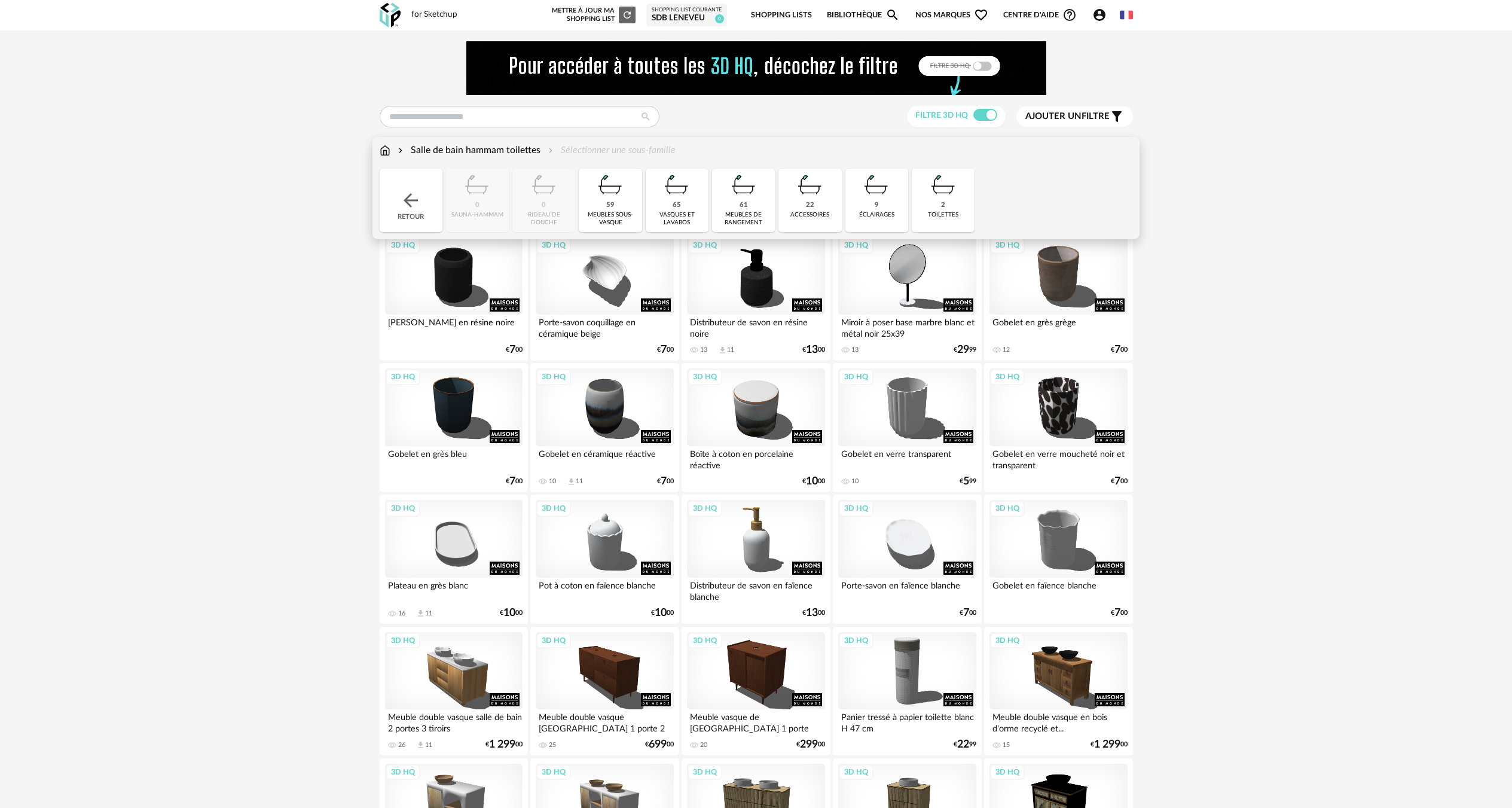
click at [619, 216] on div "meubles sous-vasque" at bounding box center [609, 219] width 55 height 16
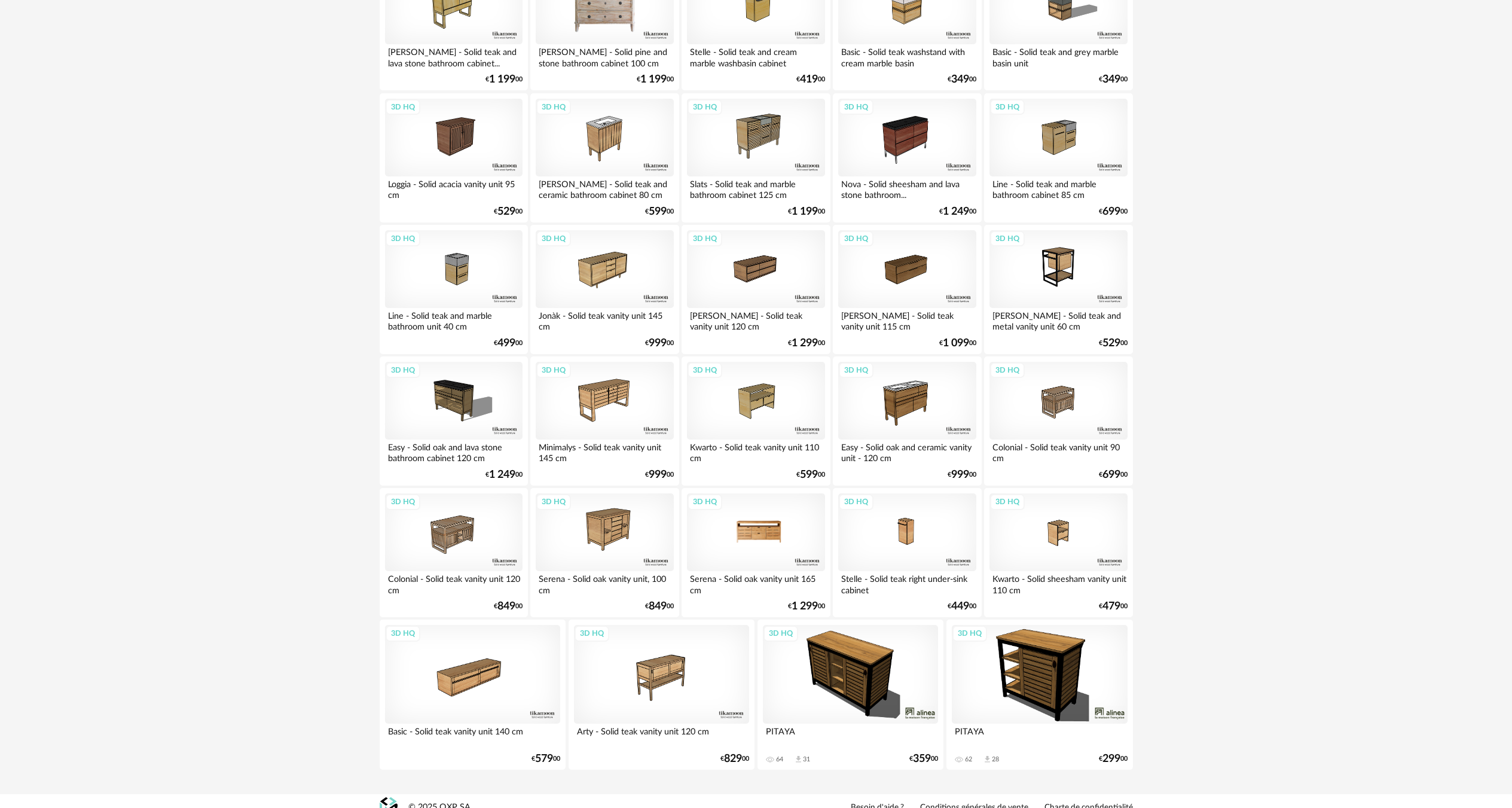
scroll to position [1073, 0]
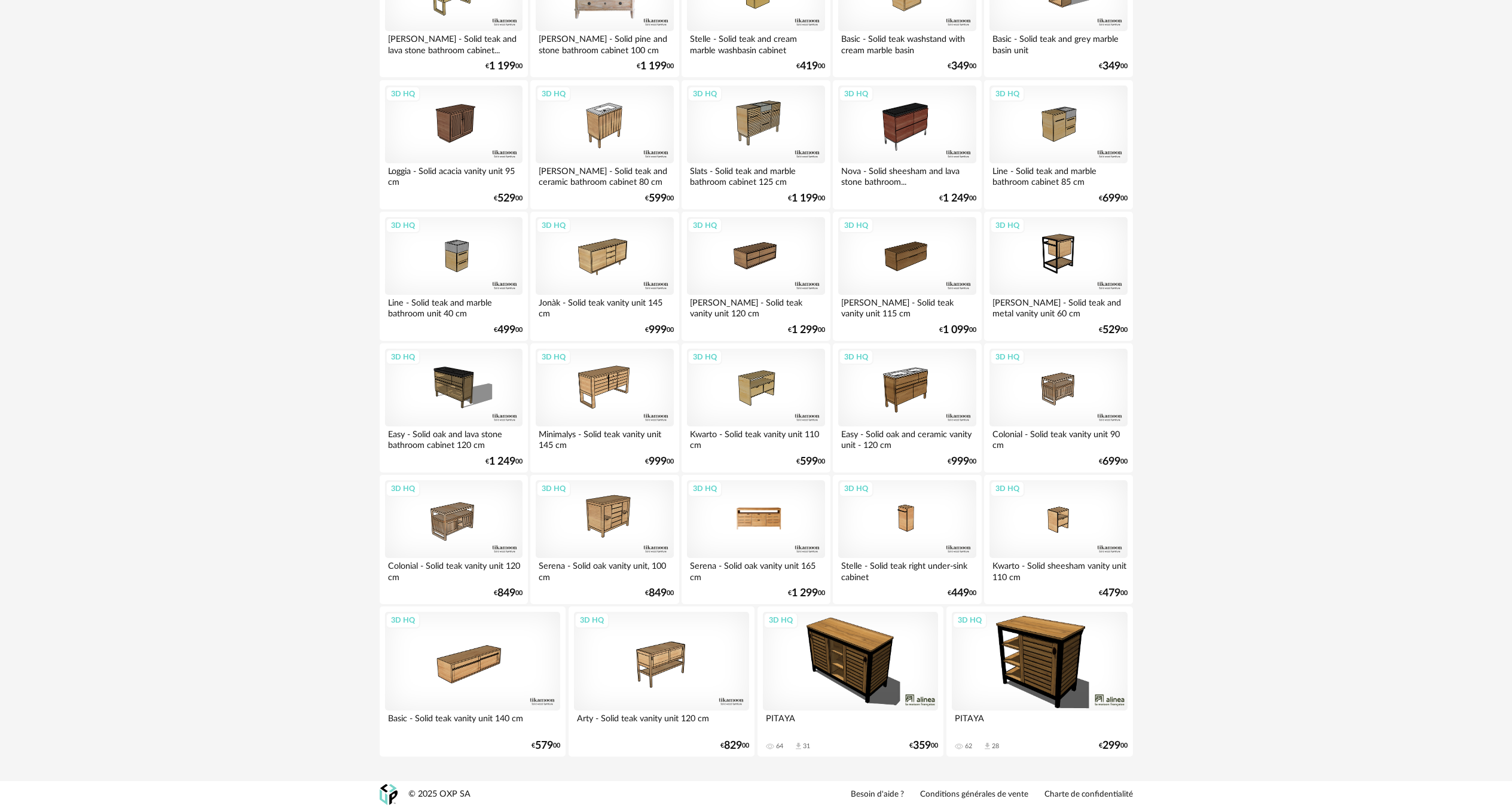
click at [742, 535] on div "3D HQ" at bounding box center [756, 519] width 138 height 78
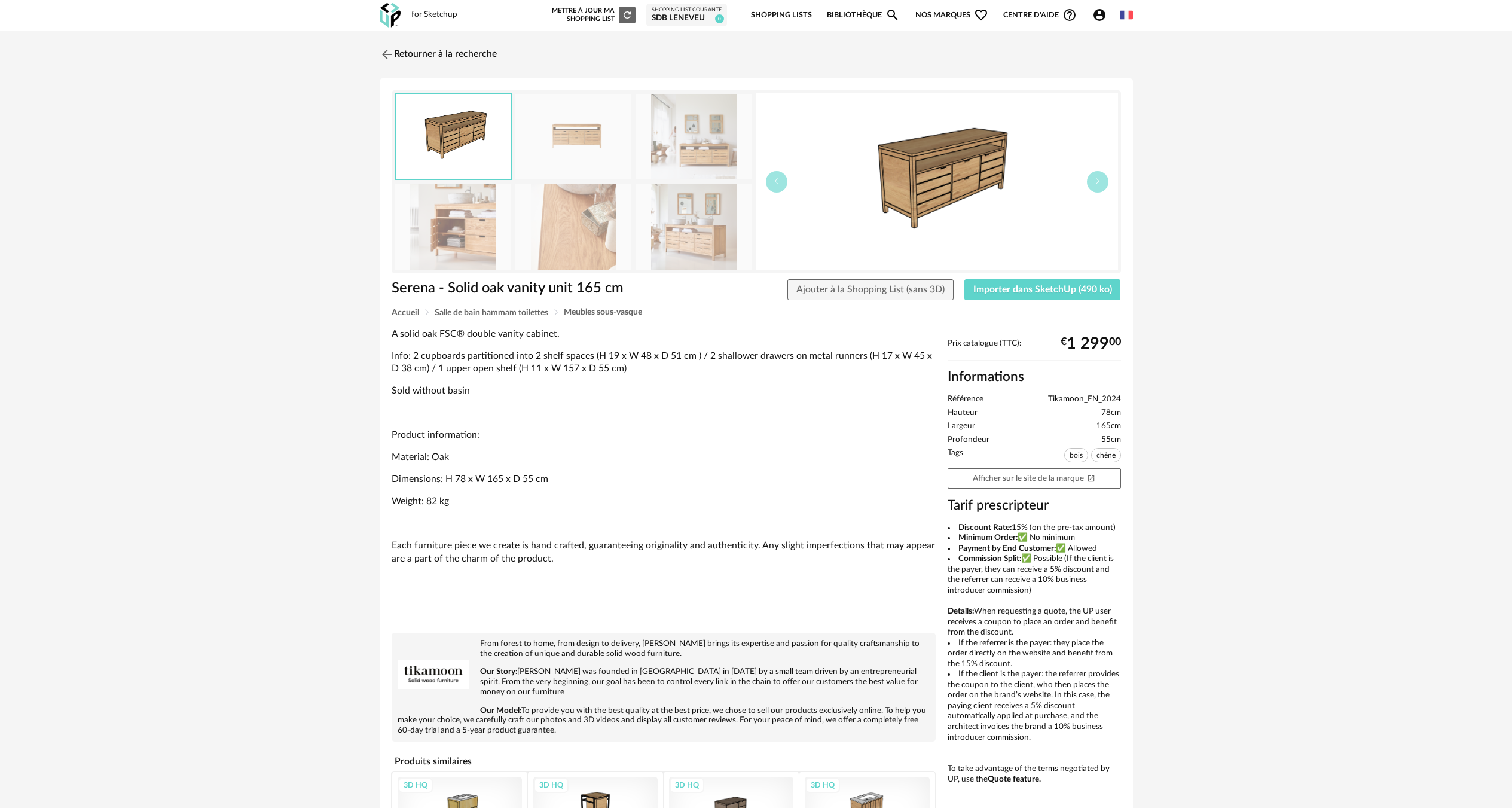
click at [685, 240] on img at bounding box center [694, 226] width 116 height 86
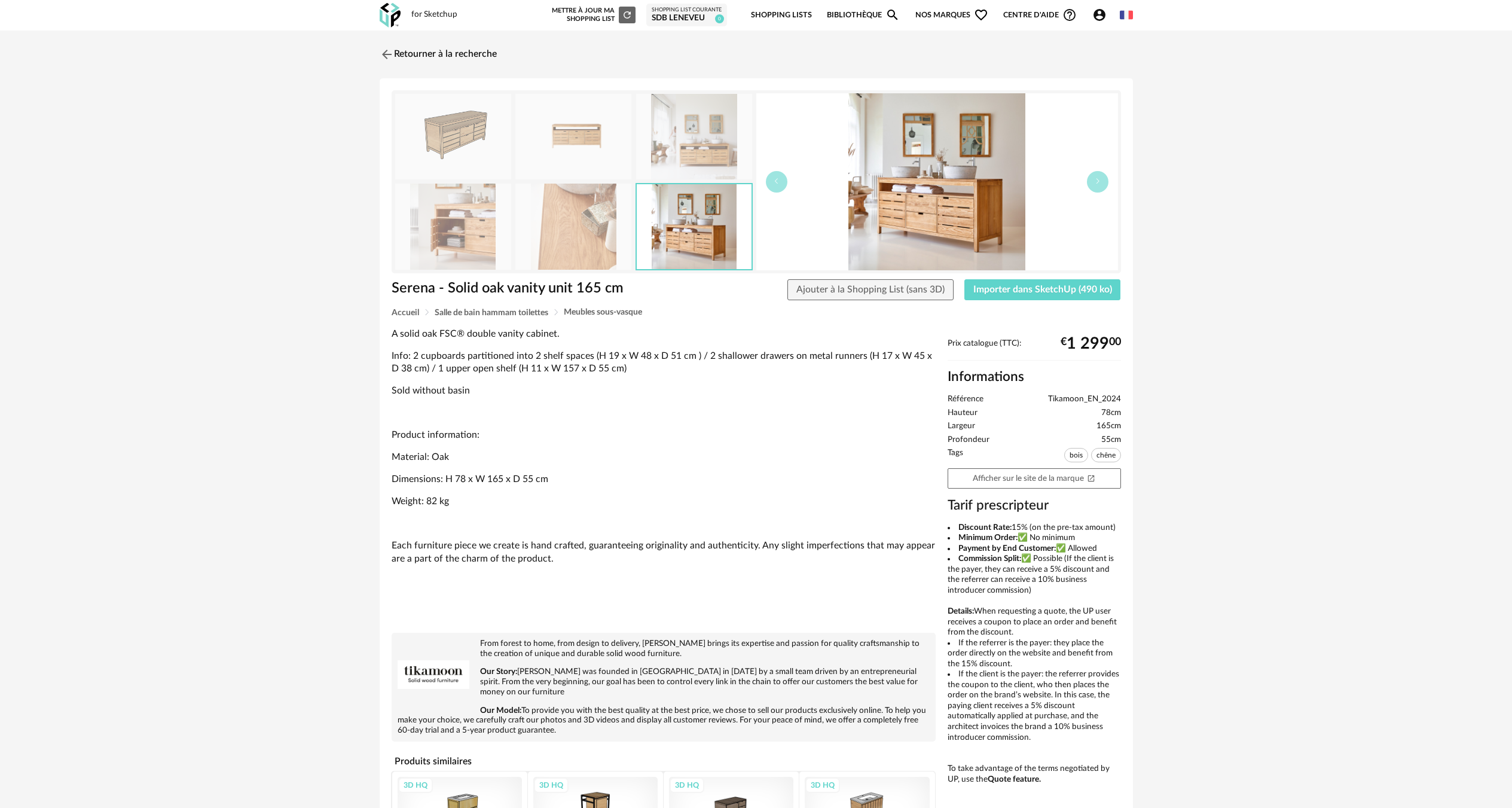
click at [497, 135] on img at bounding box center [453, 137] width 116 height 86
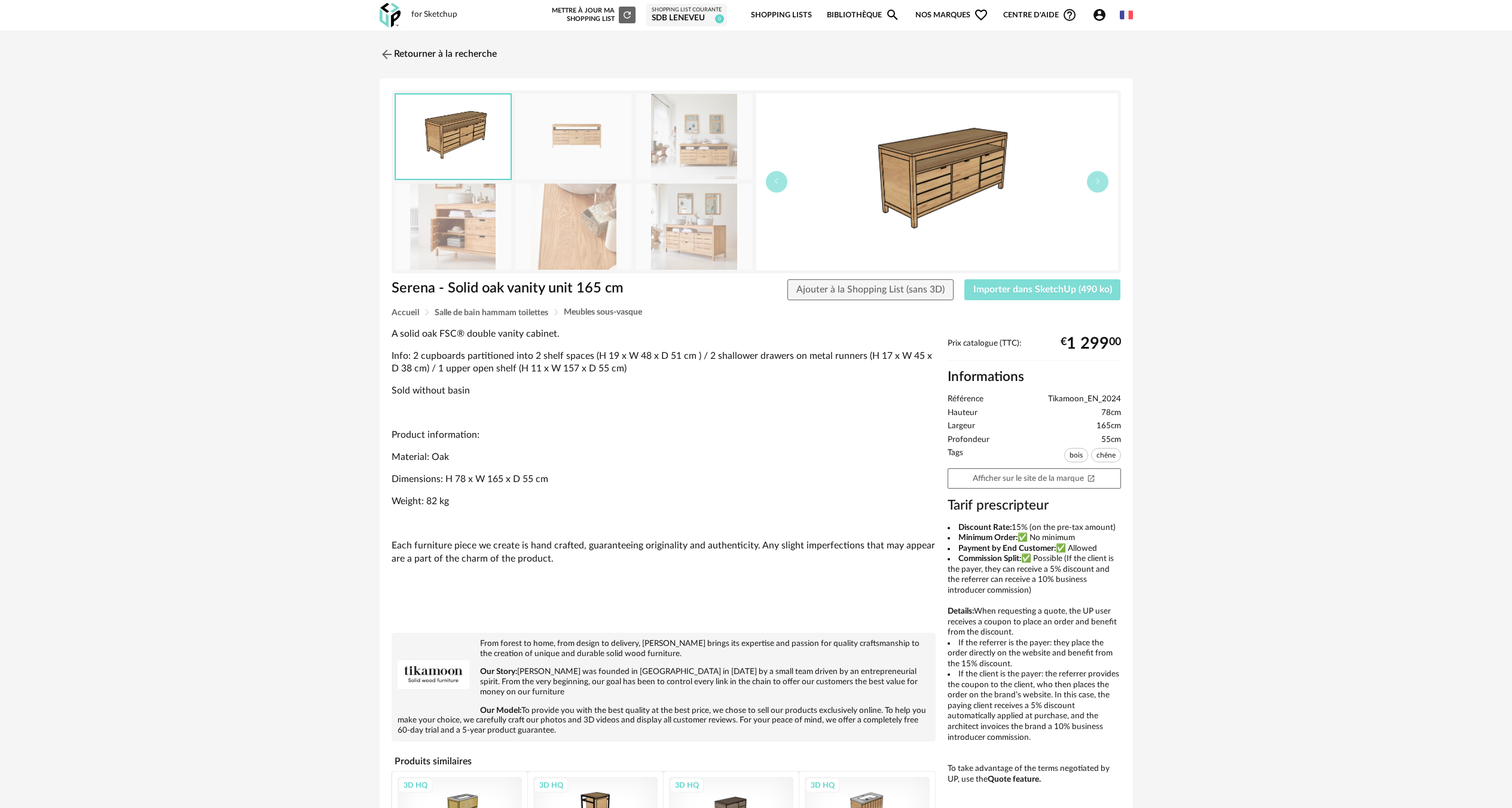
click at [998, 298] on button "Importer dans SketchUp (490 ko)" at bounding box center [1043, 290] width 157 height 21
